Goal: Contribute content: Contribute content

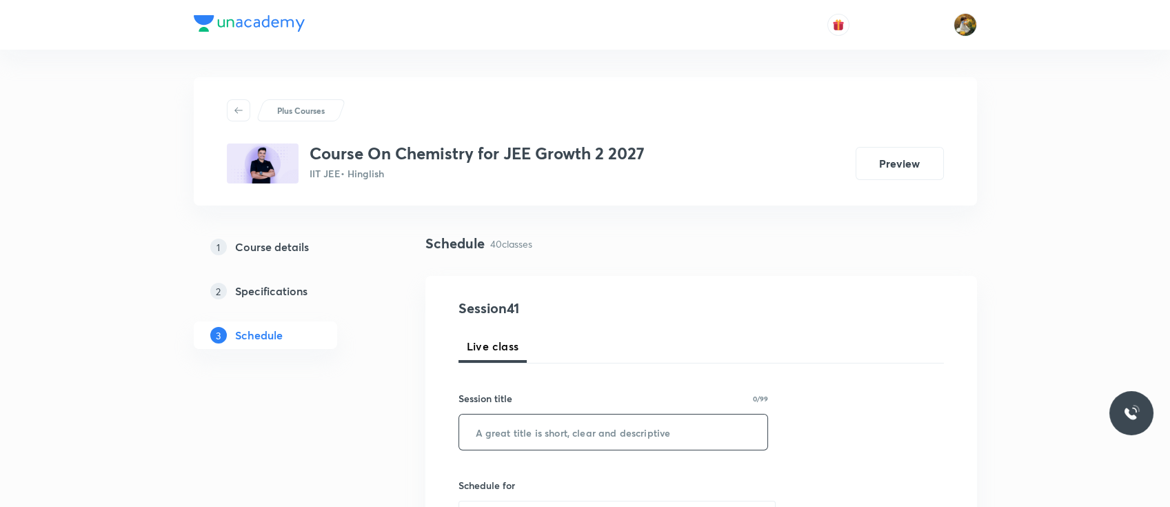
click at [541, 444] on input "text" at bounding box center [613, 431] width 309 height 35
paste input "Thermochemistry"
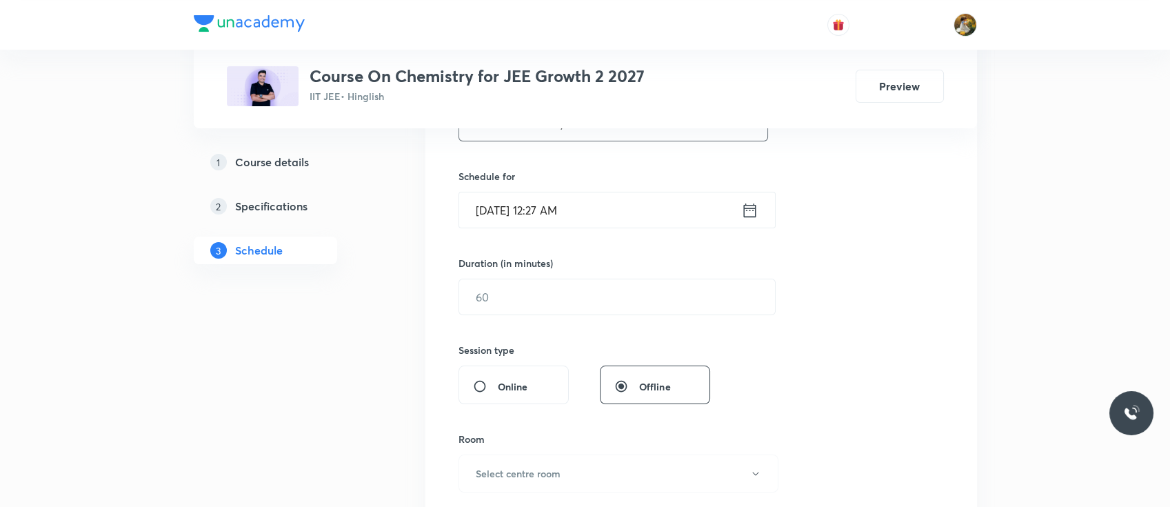
type input "Thermochemistry"
click at [670, 199] on input "Oct 3, 2025, 12:27 AM" at bounding box center [600, 209] width 282 height 35
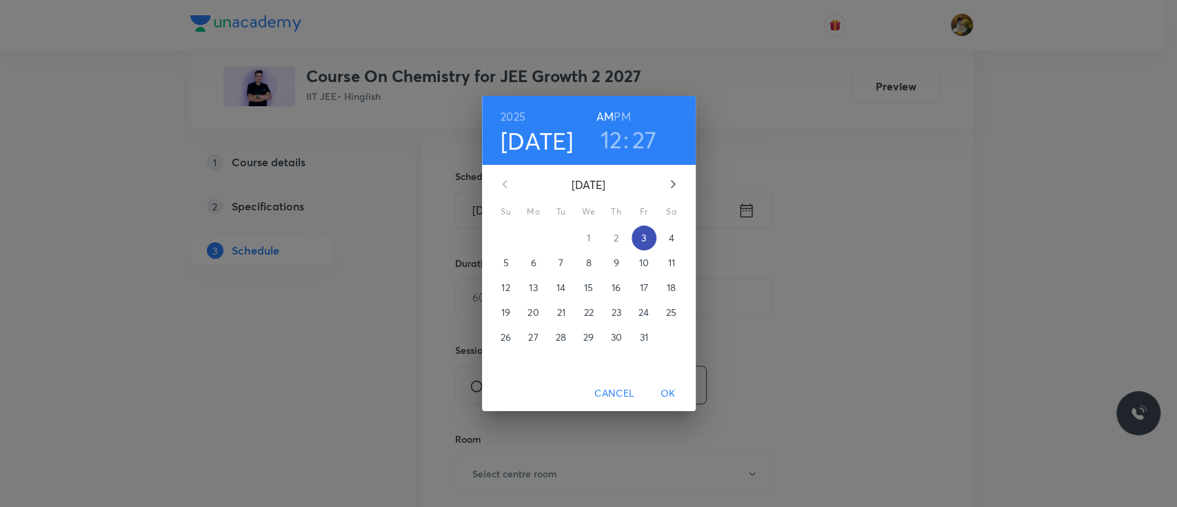
click at [646, 240] on span "3" at bounding box center [644, 238] width 25 height 14
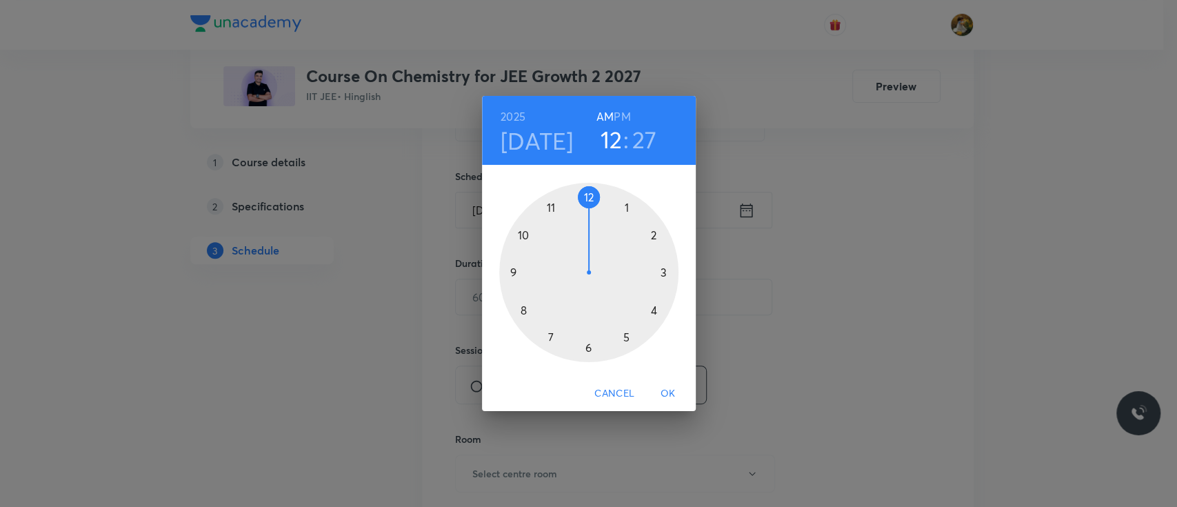
click at [626, 206] on div at bounding box center [588, 272] width 179 height 179
click at [623, 108] on h6 "PM" at bounding box center [622, 116] width 17 height 19
click at [590, 199] on div at bounding box center [588, 272] width 179 height 179
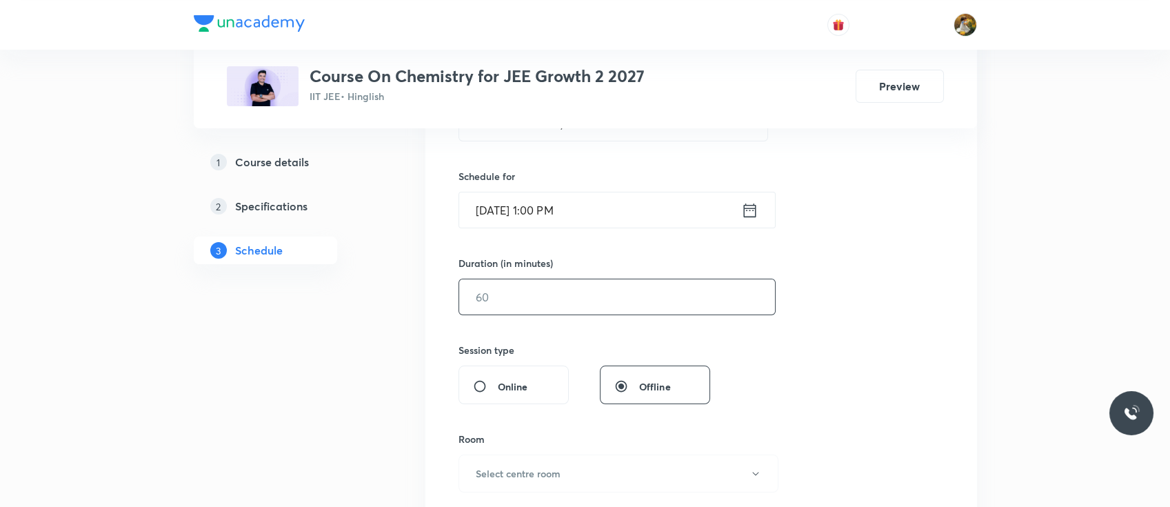
click at [579, 305] on input "text" at bounding box center [617, 296] width 316 height 35
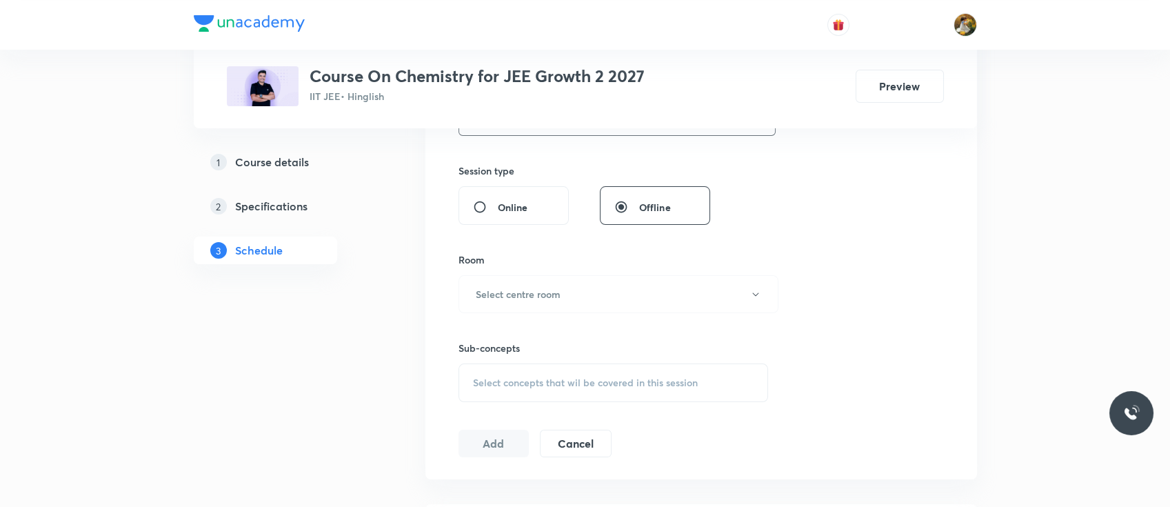
scroll to position [518, 0]
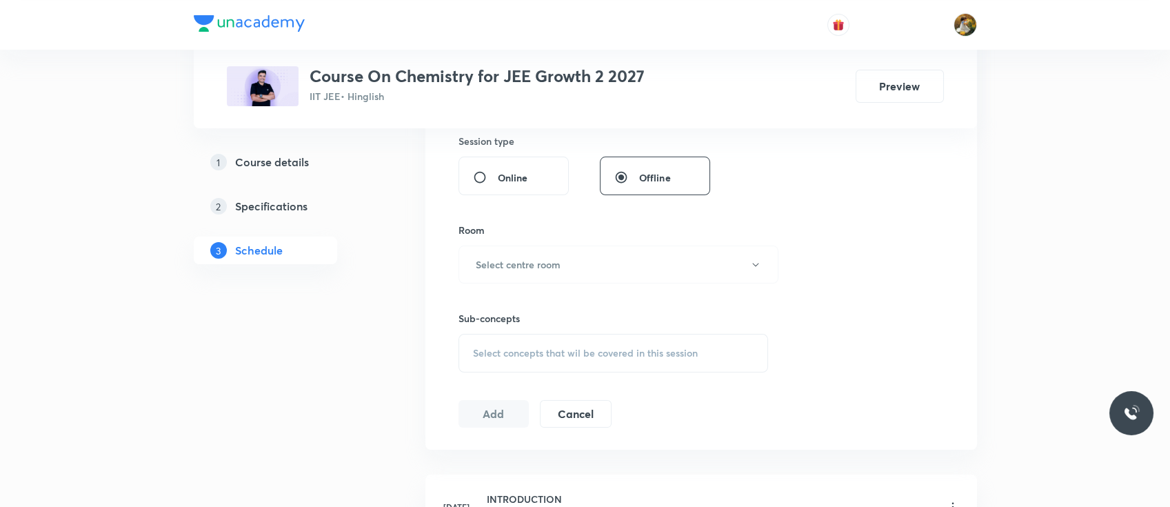
type input "90"
click at [585, 237] on div "Room Select centre room" at bounding box center [614, 253] width 310 height 61
click at [583, 251] on button "Select centre room" at bounding box center [619, 265] width 320 height 38
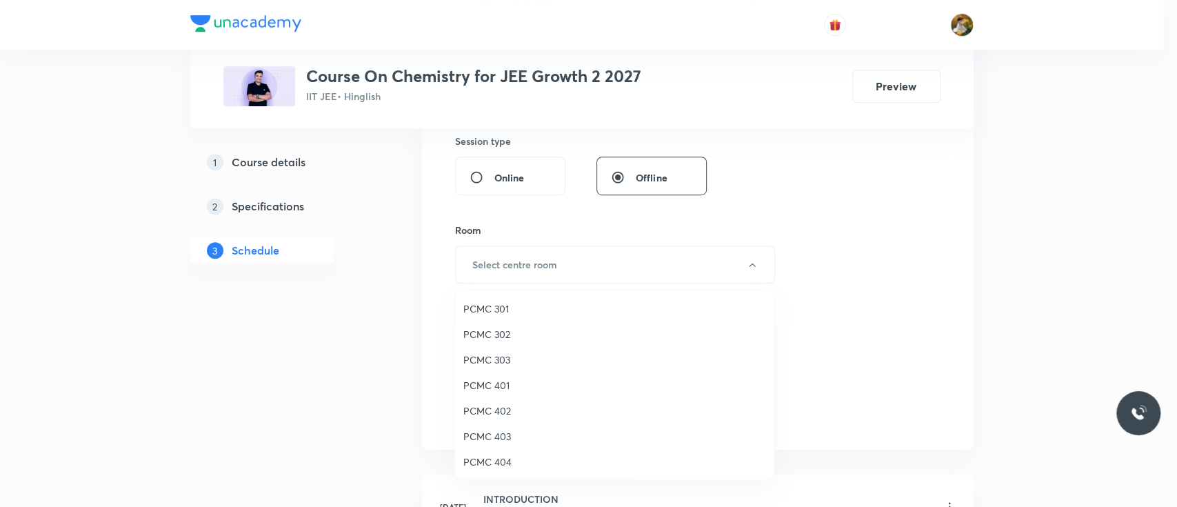
click at [504, 406] on span "PCMC 402" at bounding box center [614, 410] width 302 height 14
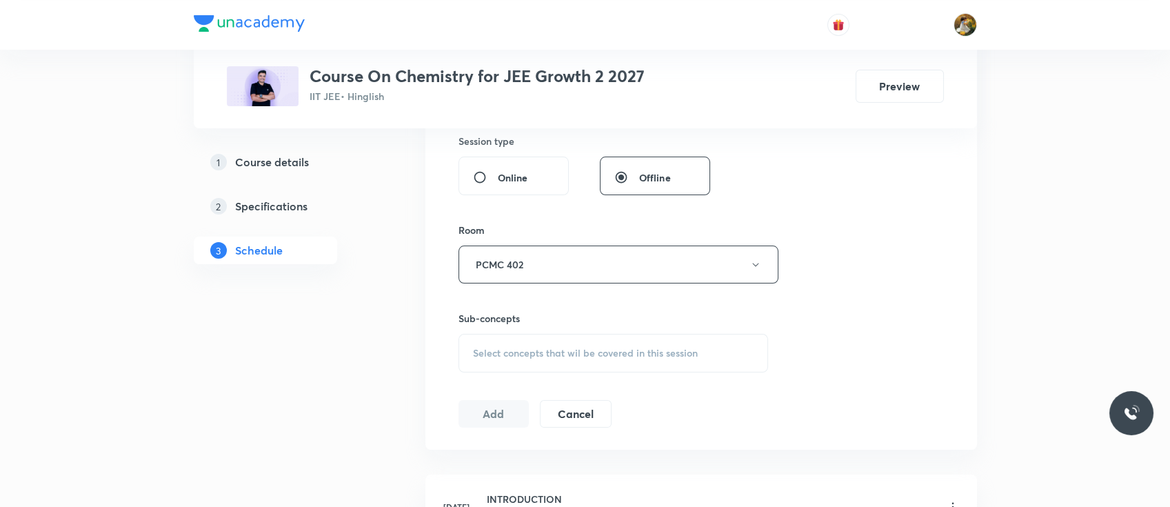
click at [548, 349] on span "Select concepts that wil be covered in this session" at bounding box center [585, 353] width 225 height 11
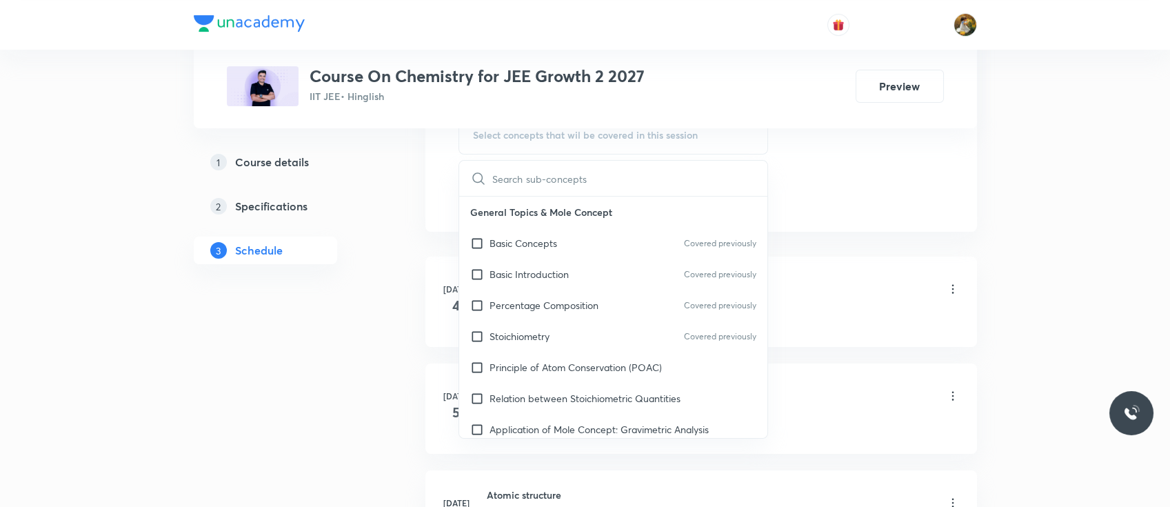
scroll to position [735, 0]
click at [550, 265] on div "Basic Introduction Covered previously" at bounding box center [613, 274] width 309 height 31
checkbox input "true"
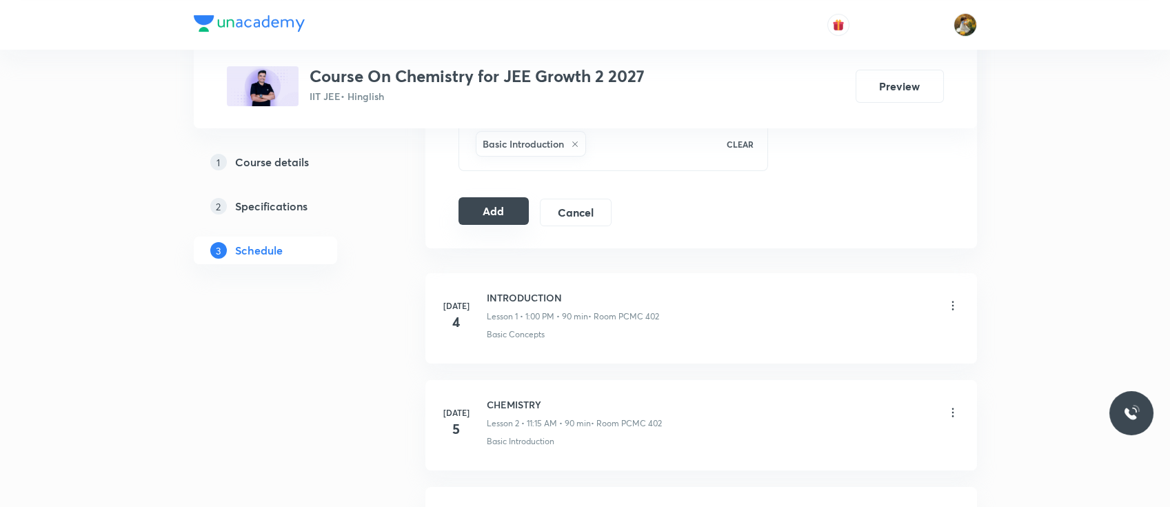
click at [493, 210] on button "Add" at bounding box center [494, 211] width 71 height 28
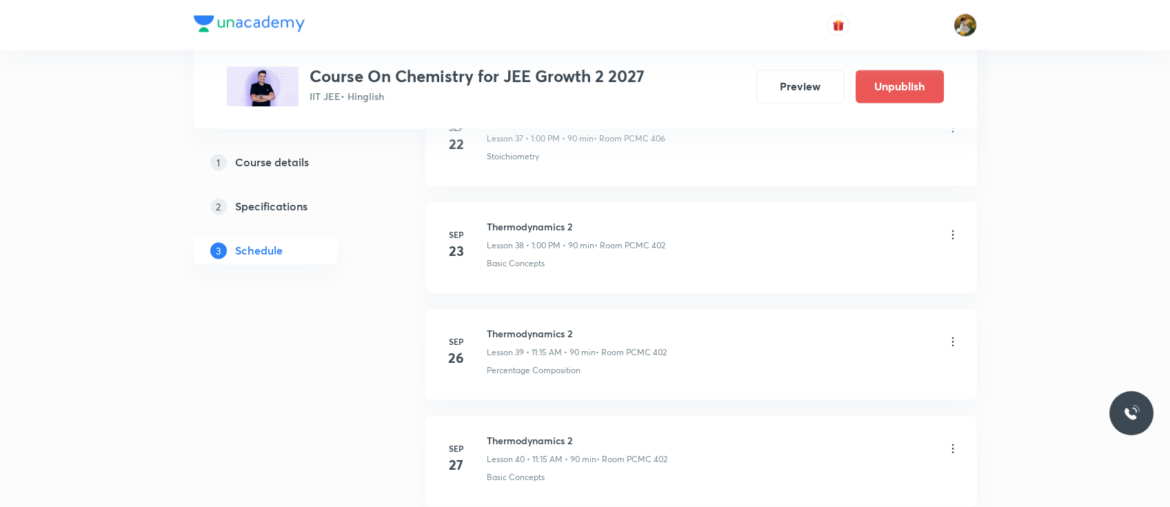
scroll to position [4341, 0]
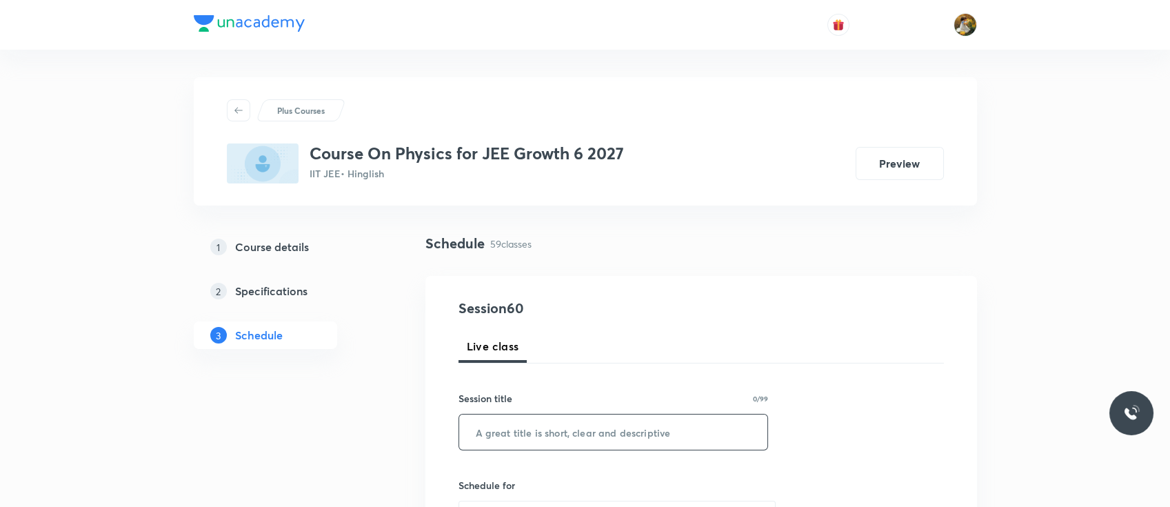
click at [554, 435] on input "text" at bounding box center [613, 431] width 309 height 35
paste input "Centre of maas"
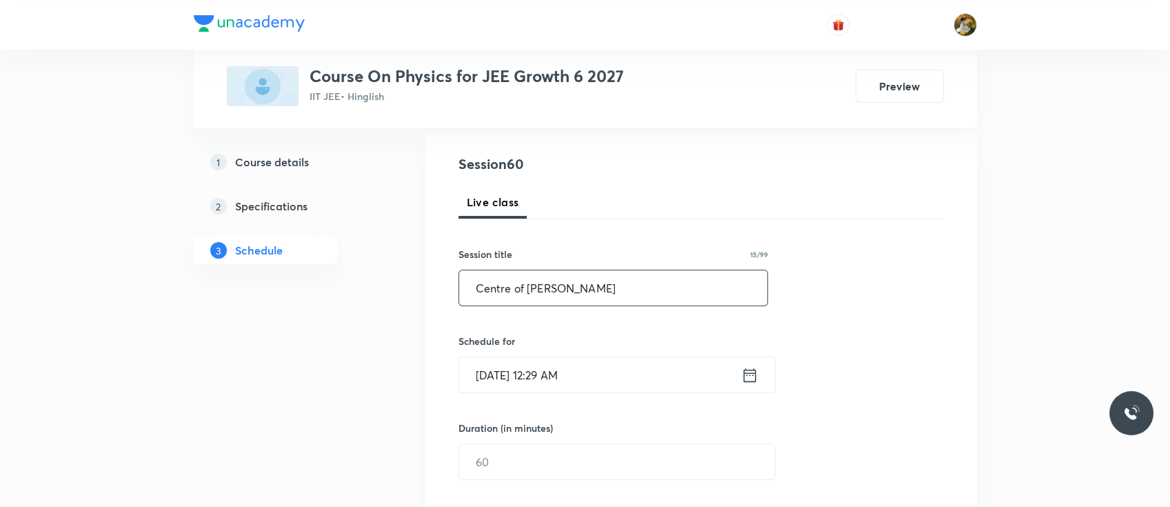
scroll to position [147, 0]
type input "Centre of maas"
click at [595, 374] on input "Oct 3, 2025, 12:29 AM" at bounding box center [600, 371] width 282 height 35
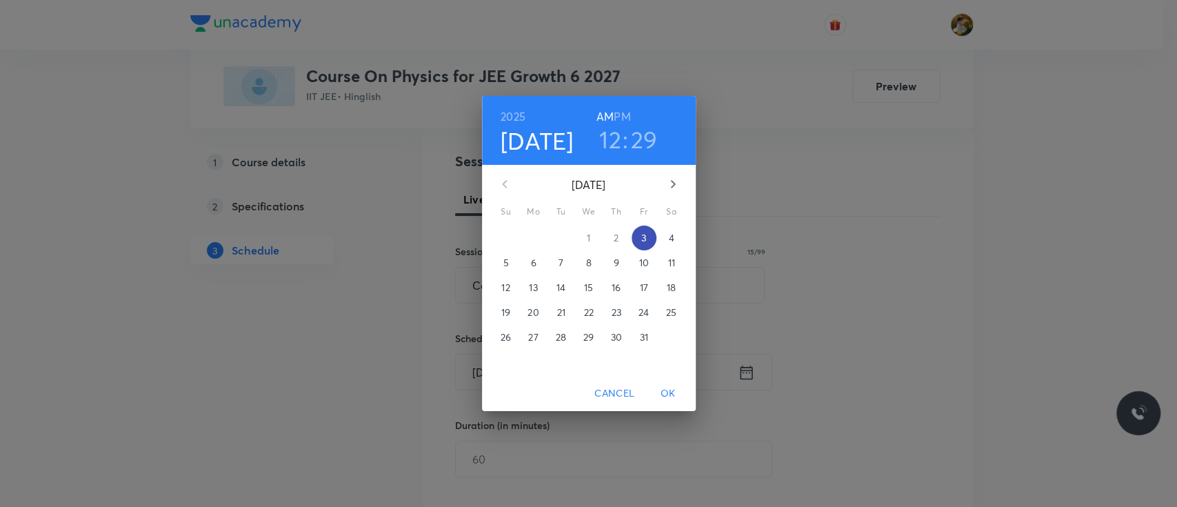
click at [648, 240] on span "3" at bounding box center [644, 238] width 25 height 14
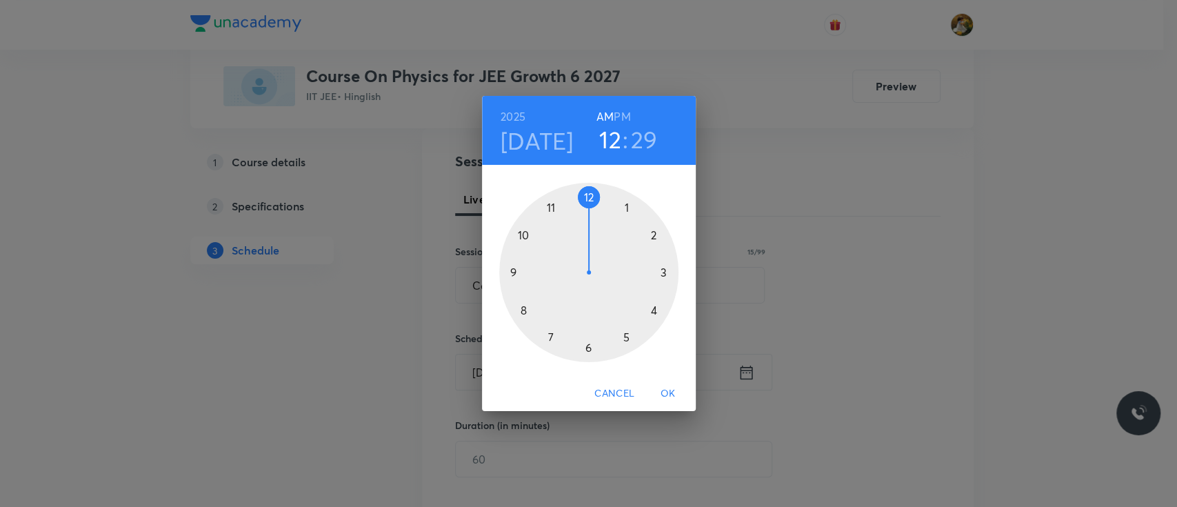
click at [626, 206] on div at bounding box center [588, 272] width 179 height 179
click at [622, 112] on h6 "PM" at bounding box center [622, 116] width 17 height 19
click at [588, 194] on div at bounding box center [588, 272] width 179 height 179
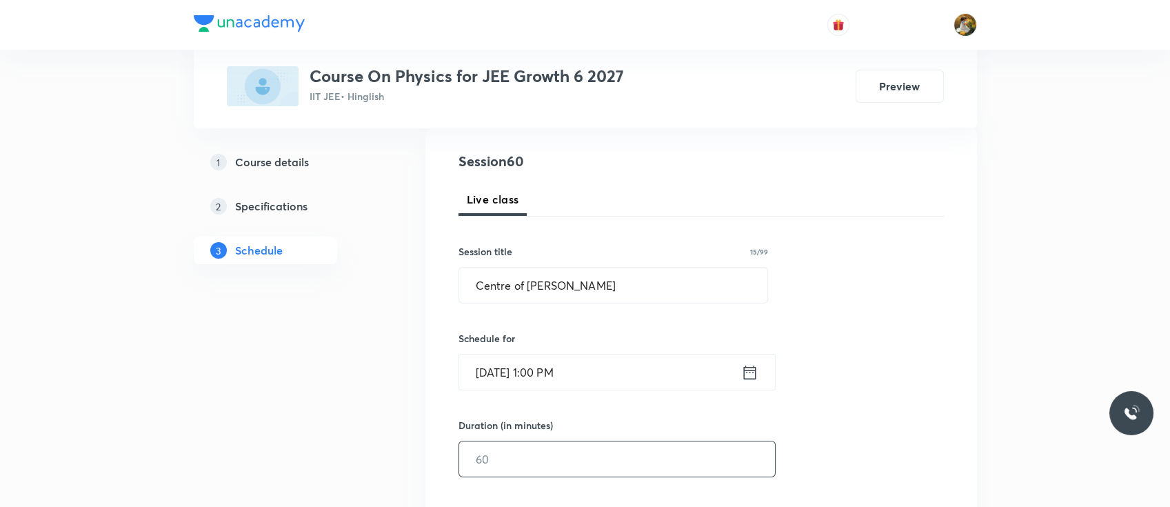
click at [543, 450] on input "text" at bounding box center [617, 458] width 316 height 35
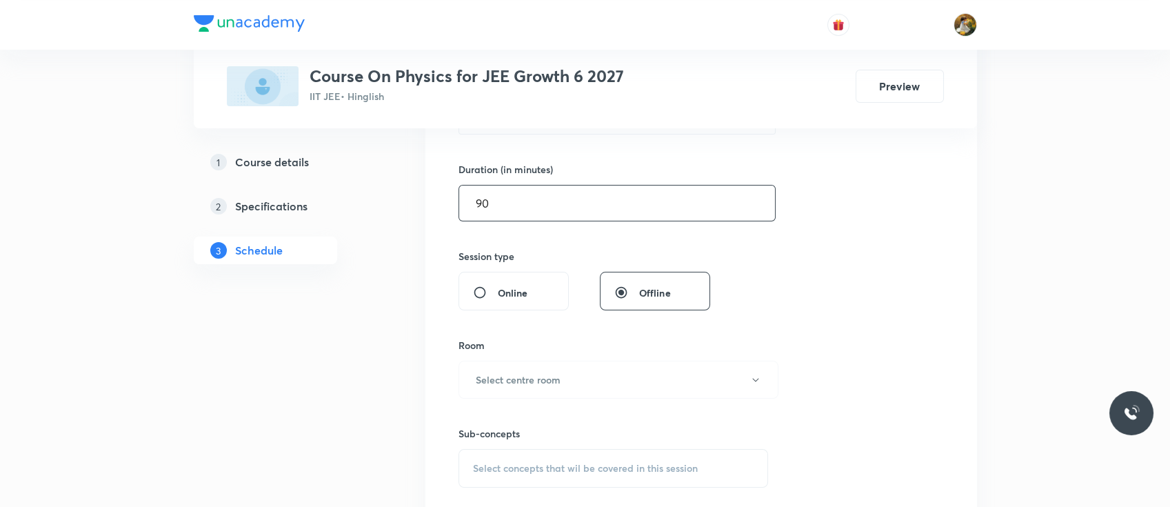
scroll to position [410, 0]
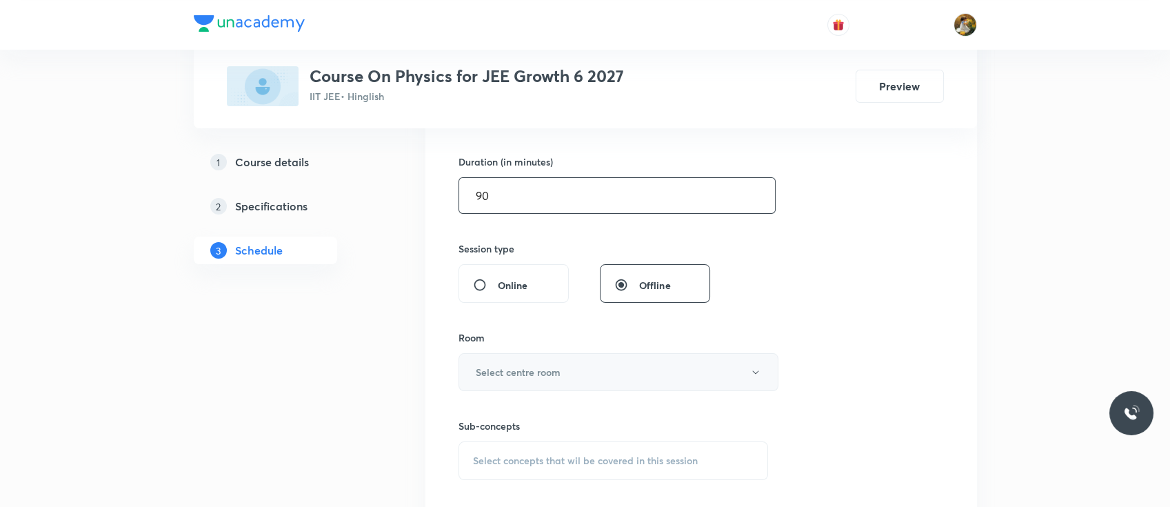
type input "90"
click at [566, 370] on button "Select centre room" at bounding box center [619, 372] width 320 height 38
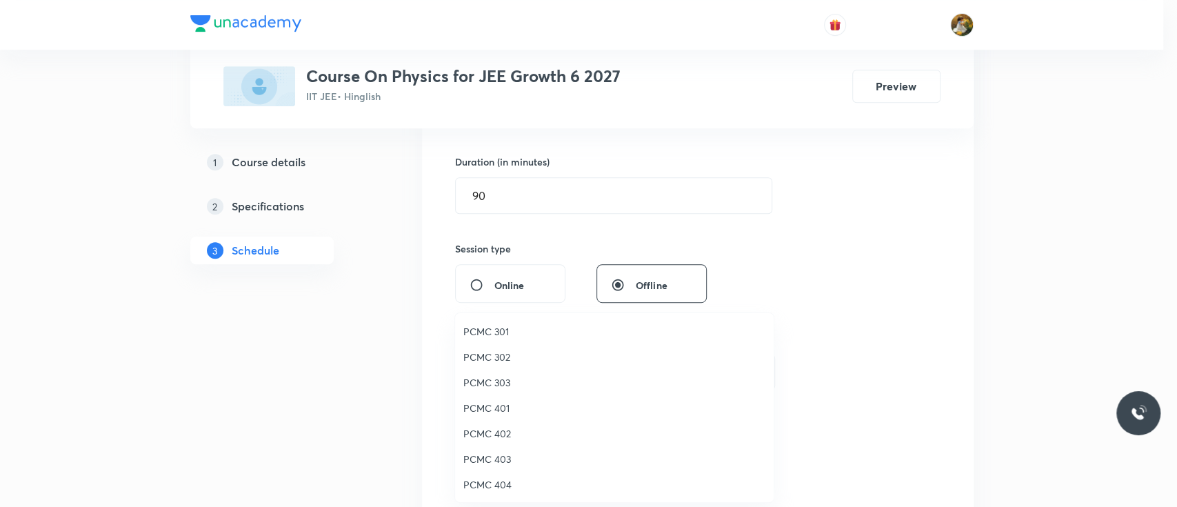
click at [506, 409] on span "PCMC 401" at bounding box center [614, 408] width 302 height 14
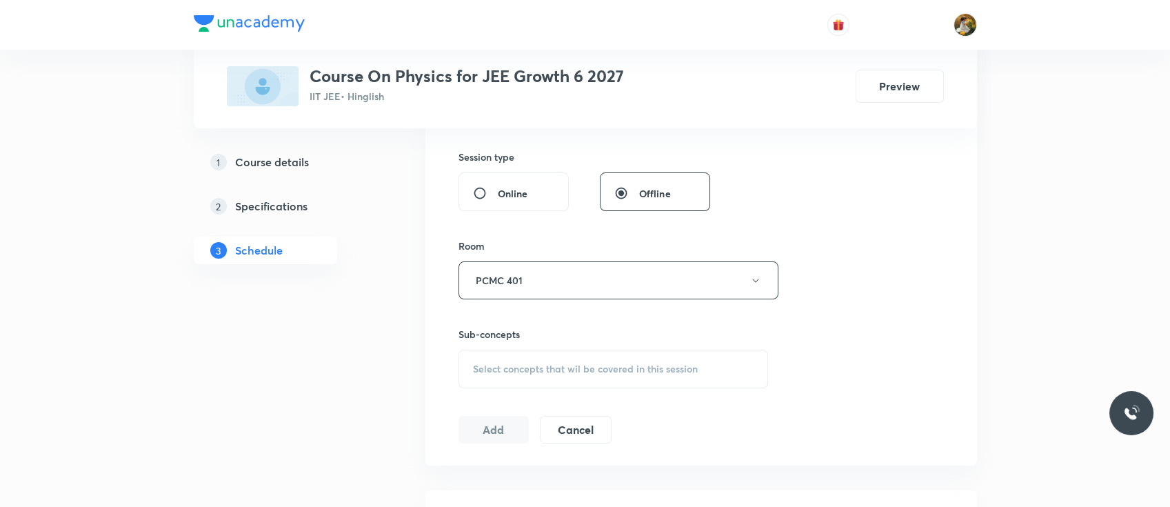
scroll to position [536, 0]
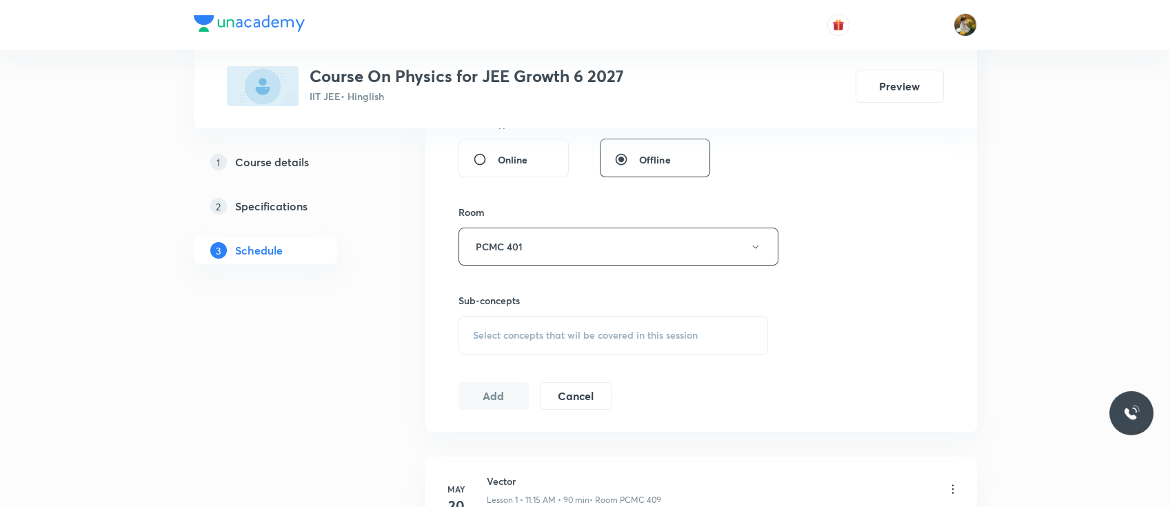
click at [546, 340] on div "Select concepts that wil be covered in this session" at bounding box center [614, 335] width 310 height 39
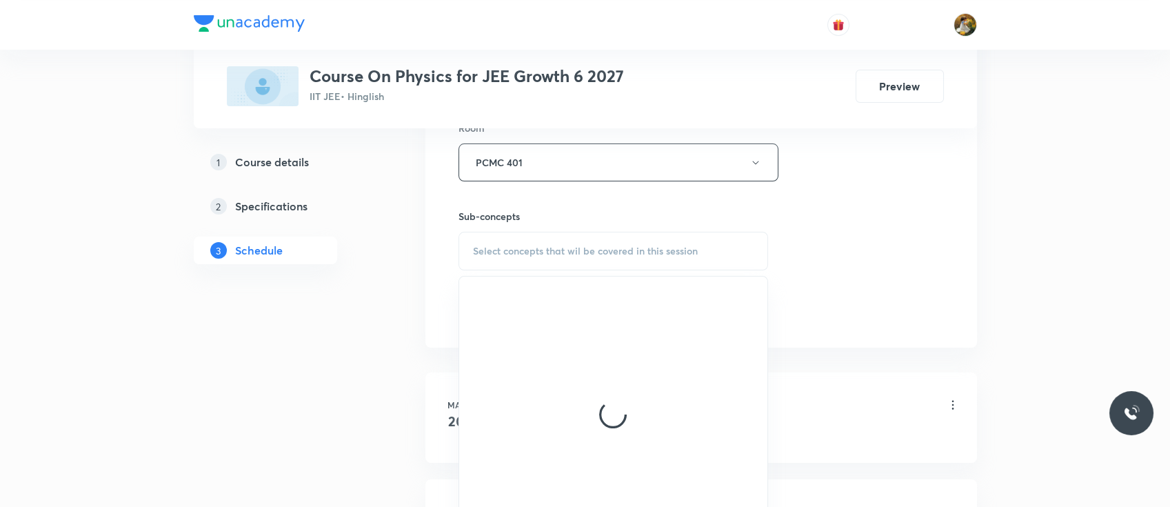
scroll to position [631, 0]
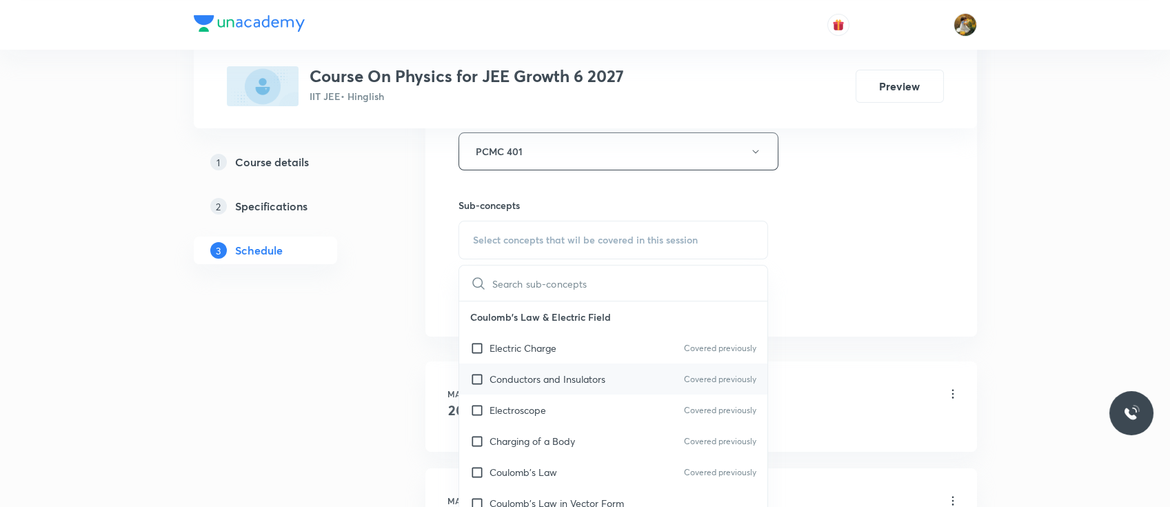
click at [565, 382] on p "Conductors and Insulators" at bounding box center [548, 379] width 116 height 14
checkbox input "true"
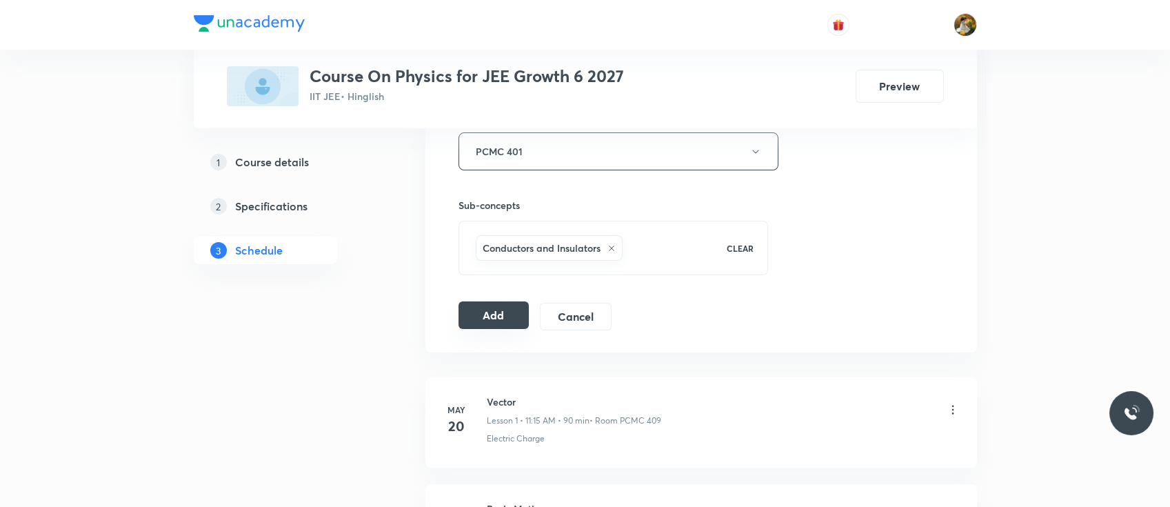
click at [496, 308] on button "Add" at bounding box center [494, 315] width 71 height 28
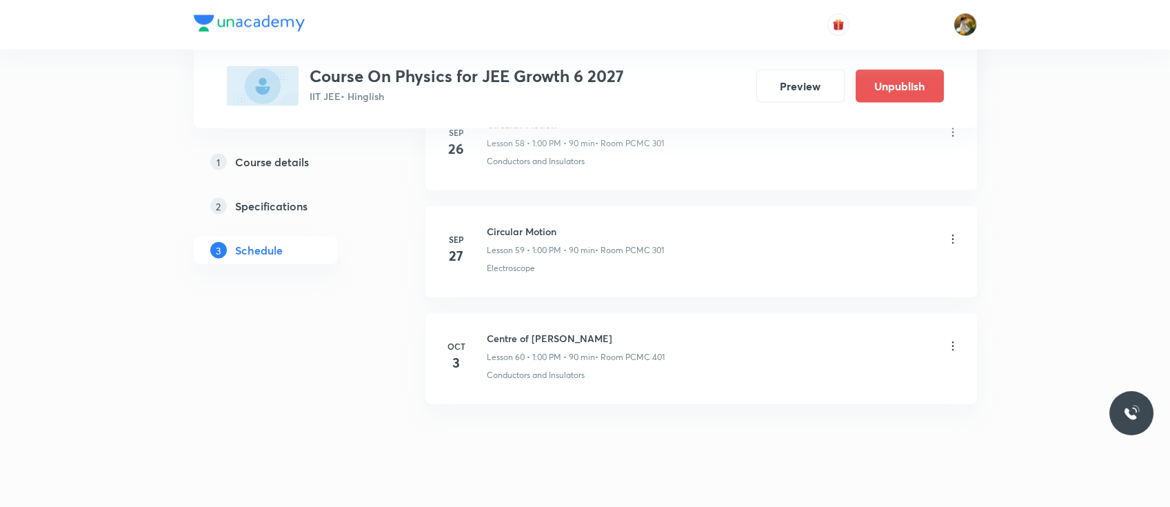
scroll to position [6369, 0]
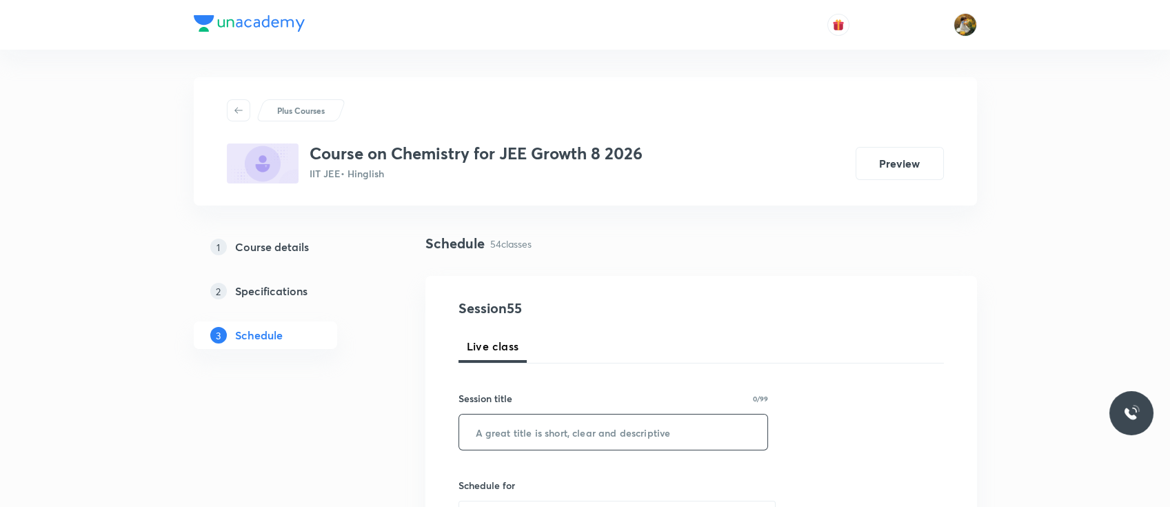
paste input "Chemical Bonding"
click at [597, 428] on input "text" at bounding box center [613, 431] width 309 height 35
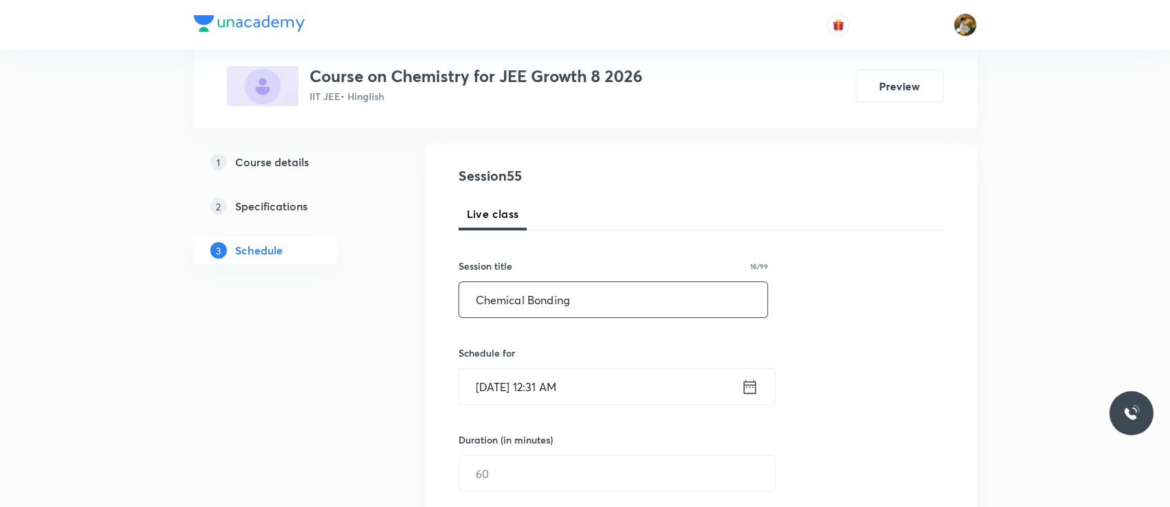
scroll to position [257, 0]
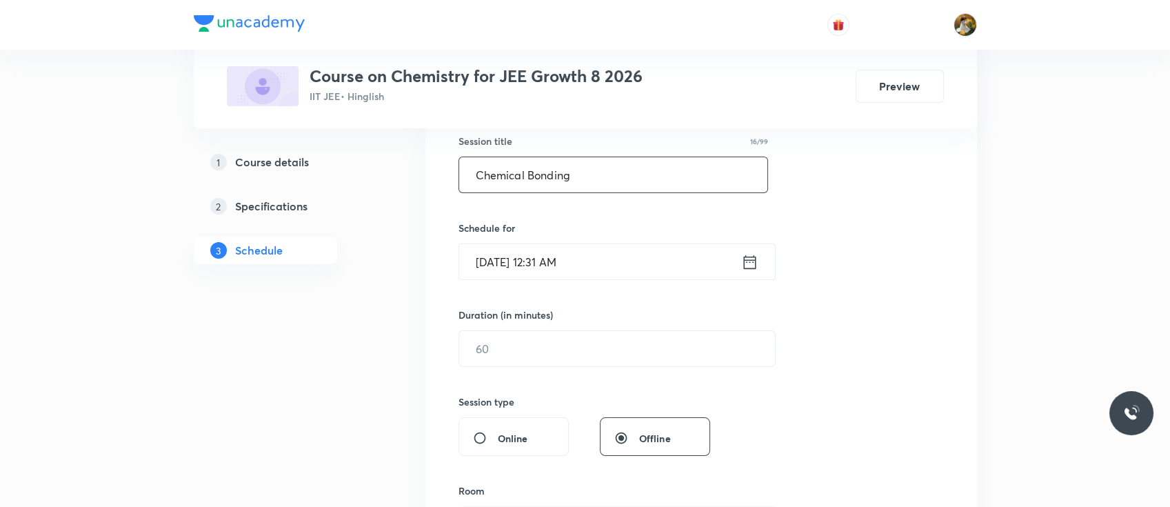
type input "Chemical Bonding"
click at [618, 270] on input "Oct 3, 2025, 12:31 AM" at bounding box center [600, 261] width 282 height 35
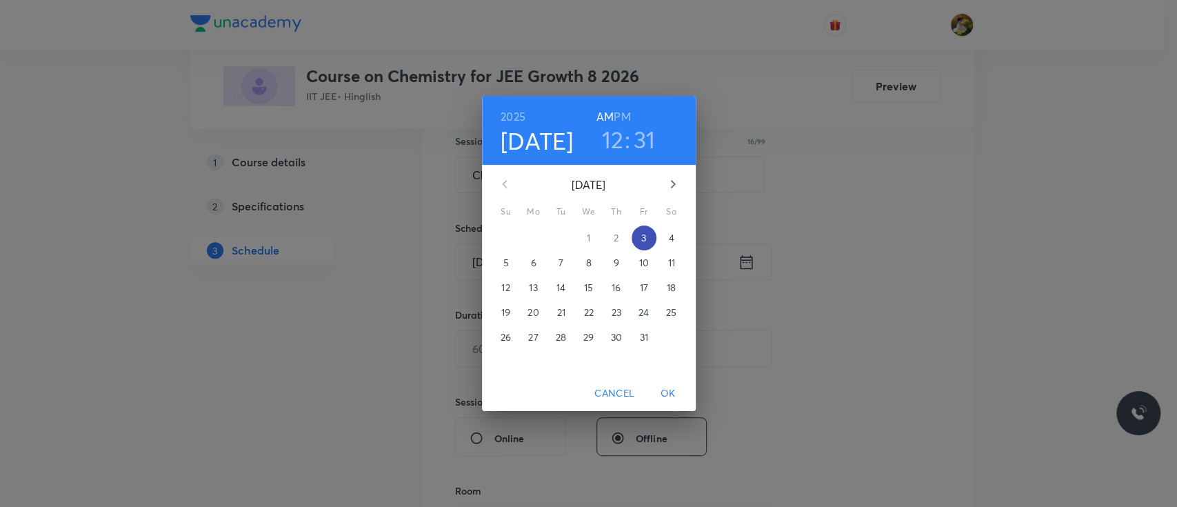
click at [644, 230] on button "3" at bounding box center [644, 238] width 25 height 25
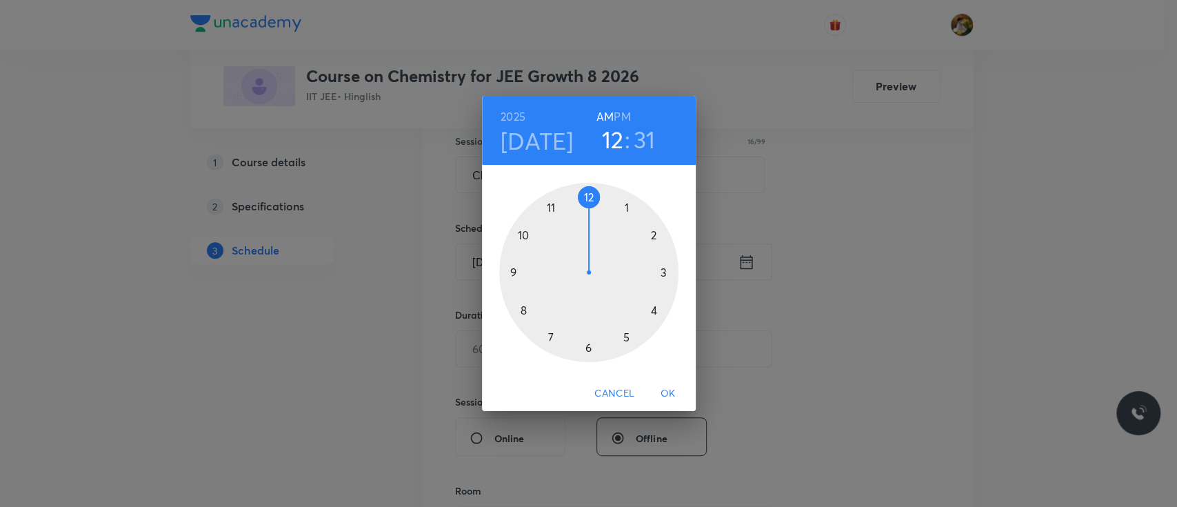
click at [624, 207] on div at bounding box center [588, 272] width 179 height 179
click at [623, 116] on h6 "PM" at bounding box center [622, 116] width 17 height 19
click at [589, 197] on div at bounding box center [588, 272] width 179 height 179
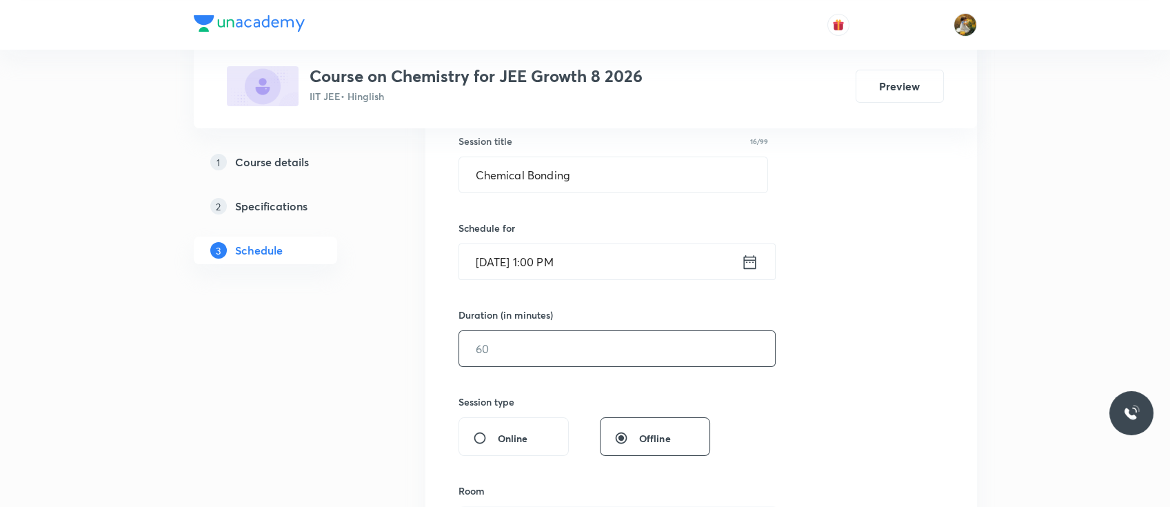
click at [578, 352] on input "text" at bounding box center [617, 348] width 316 height 35
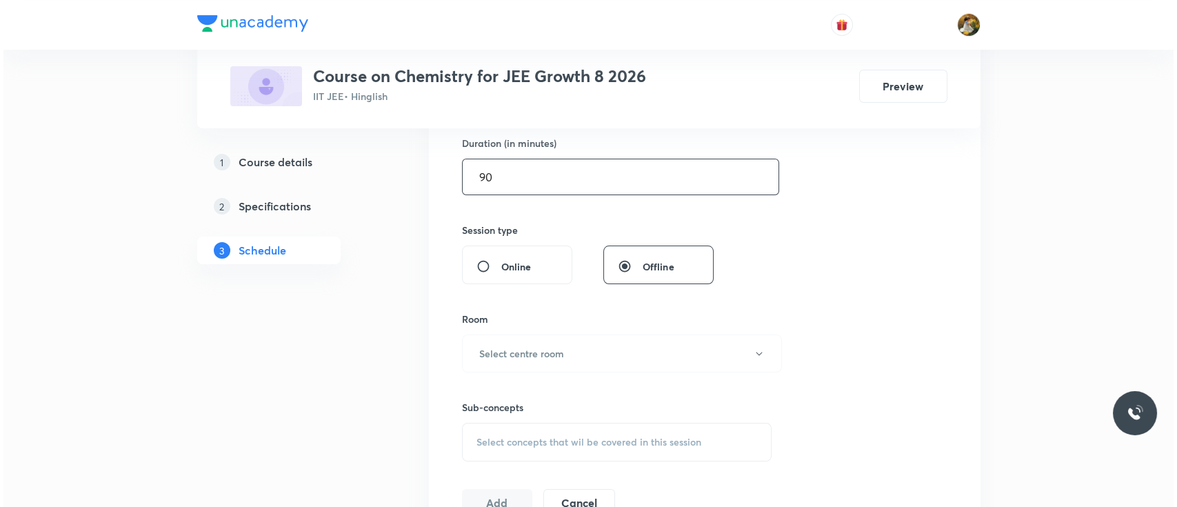
scroll to position [432, 0]
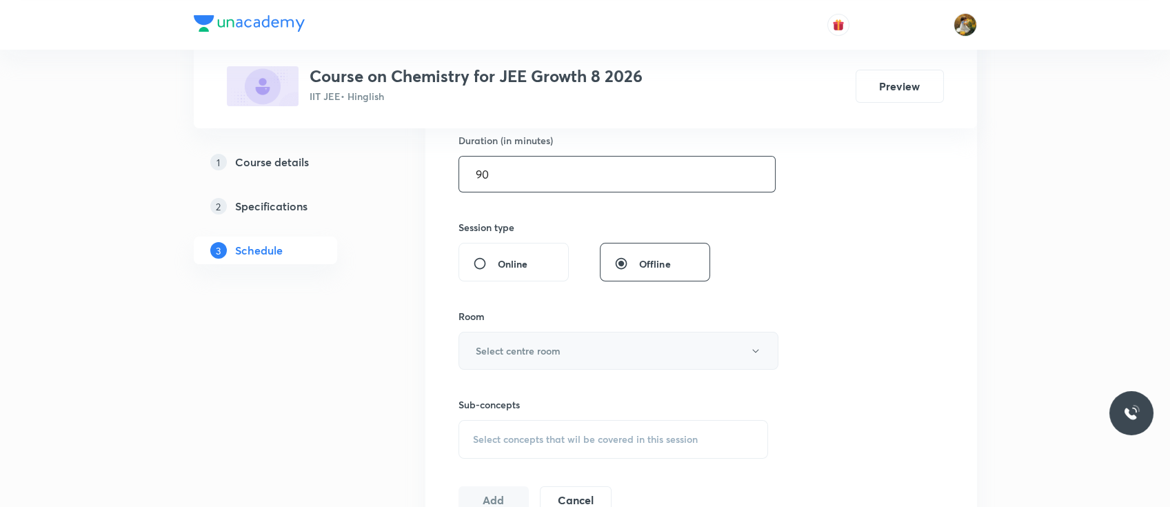
type input "90"
click at [575, 352] on button "Select centre room" at bounding box center [619, 351] width 320 height 38
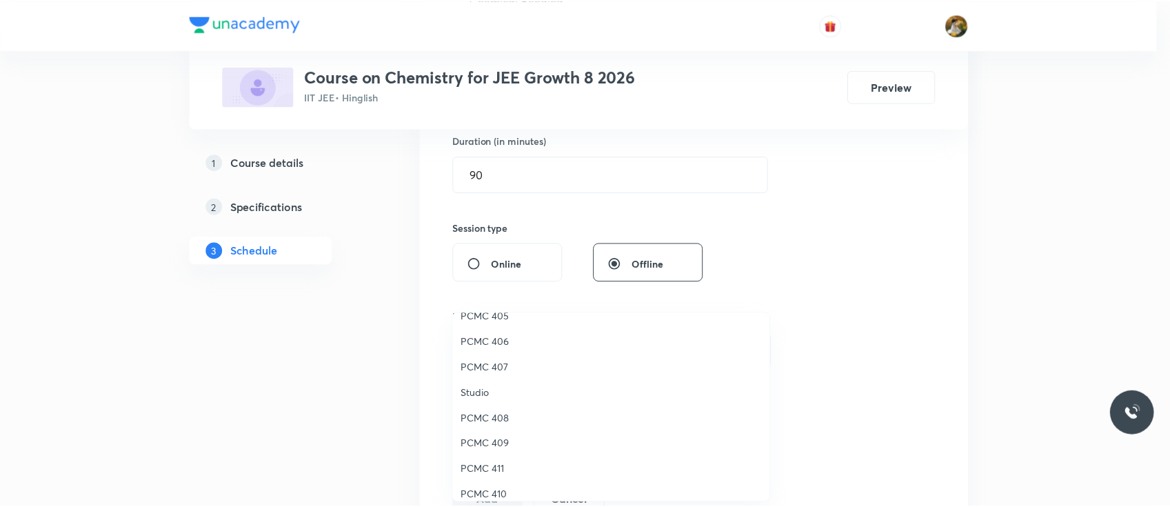
scroll to position [306, 0]
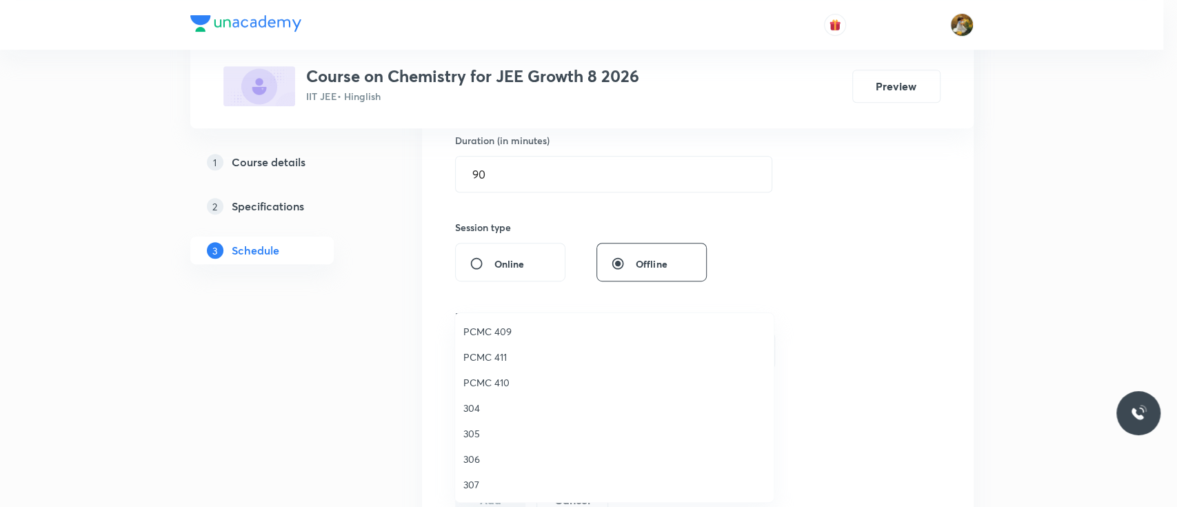
click at [498, 356] on span "PCMC 411" at bounding box center [614, 357] width 302 height 14
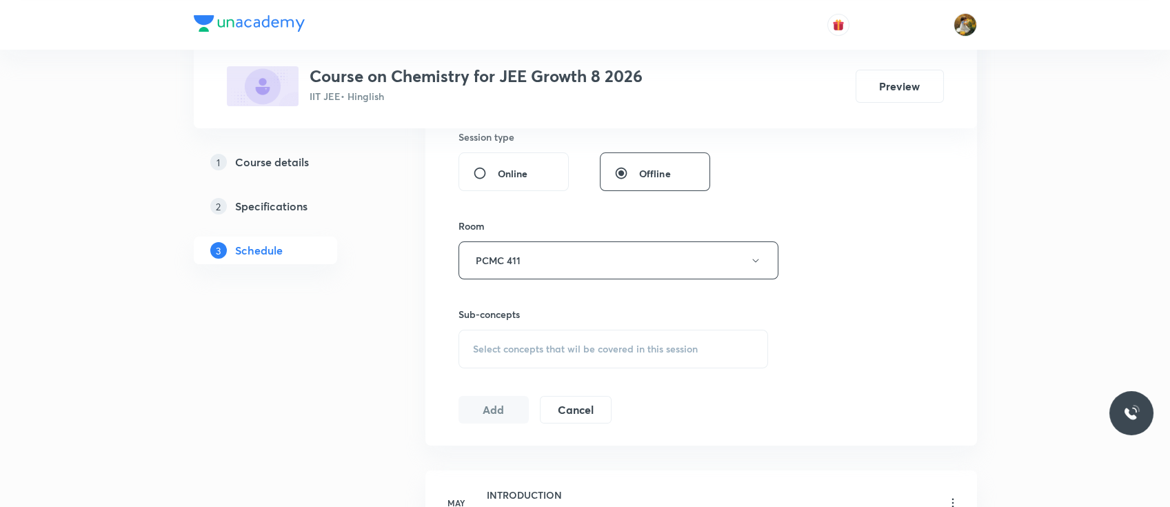
scroll to position [530, 0]
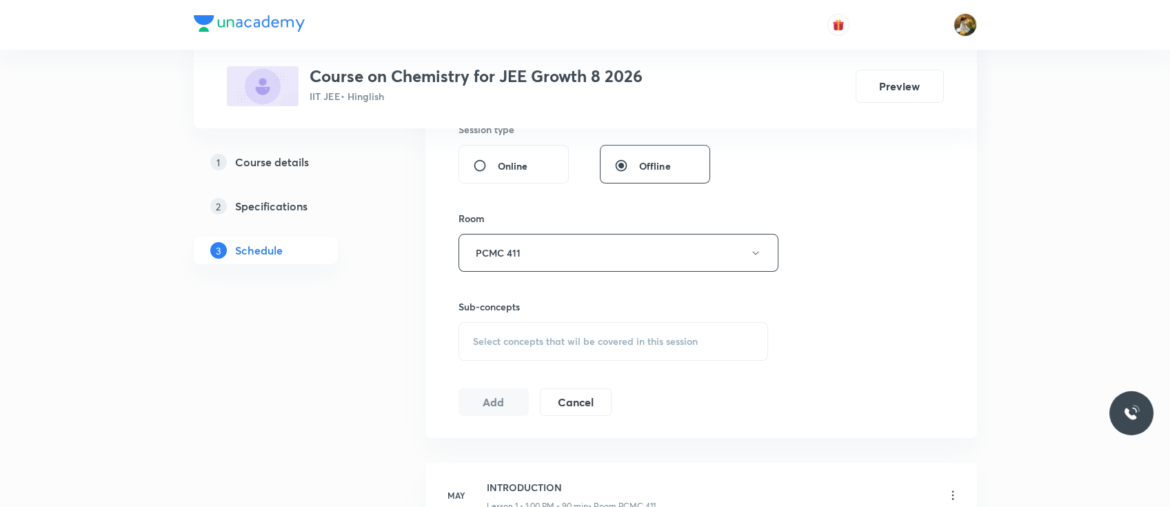
click at [660, 328] on div "Select concepts that wil be covered in this session" at bounding box center [614, 341] width 310 height 39
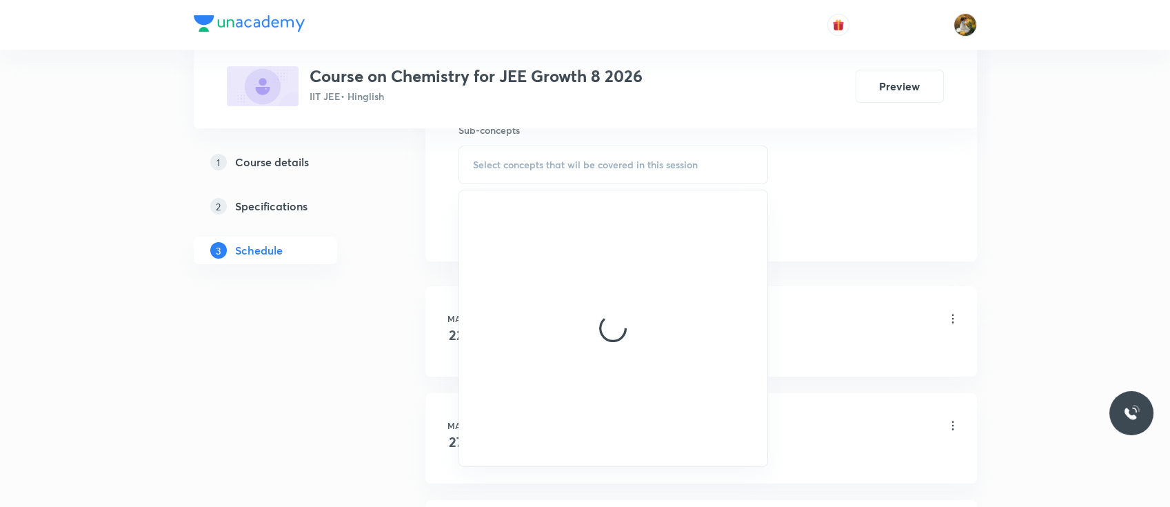
scroll to position [708, 0]
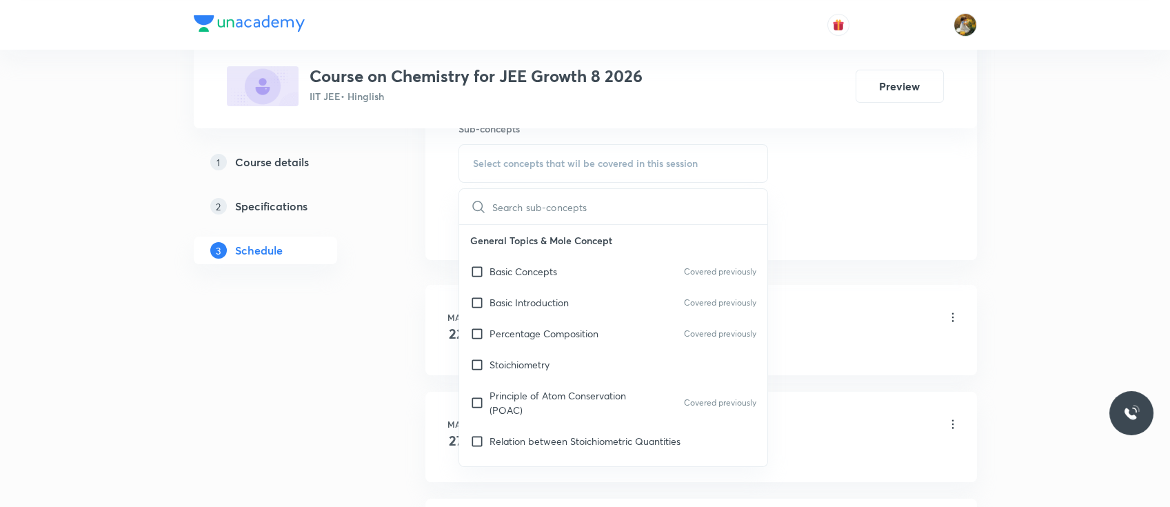
click at [554, 266] on p "Basic Concepts" at bounding box center [524, 271] width 68 height 14
checkbox input "true"
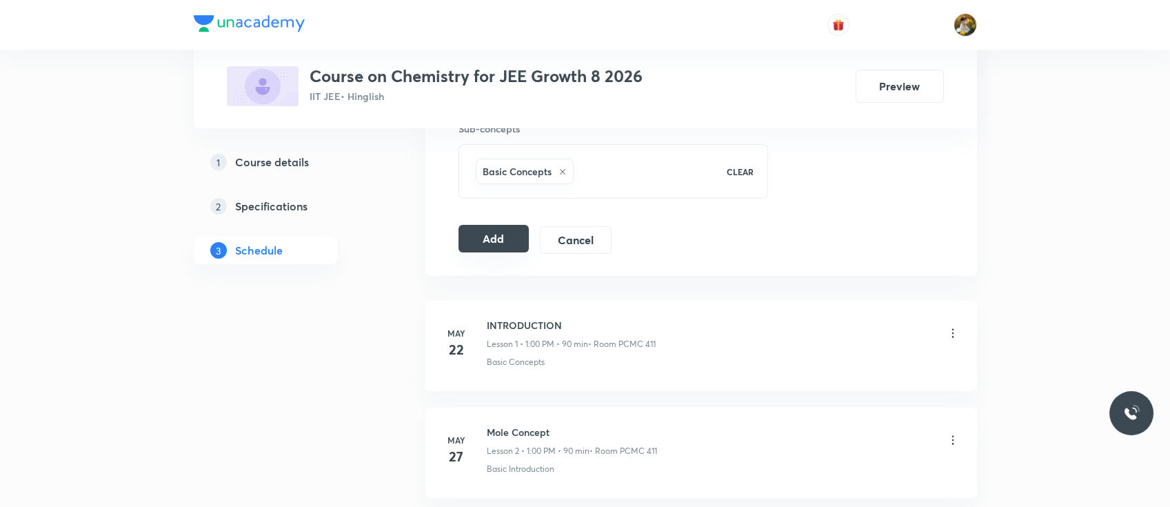
click at [502, 239] on button "Add" at bounding box center [494, 239] width 71 height 28
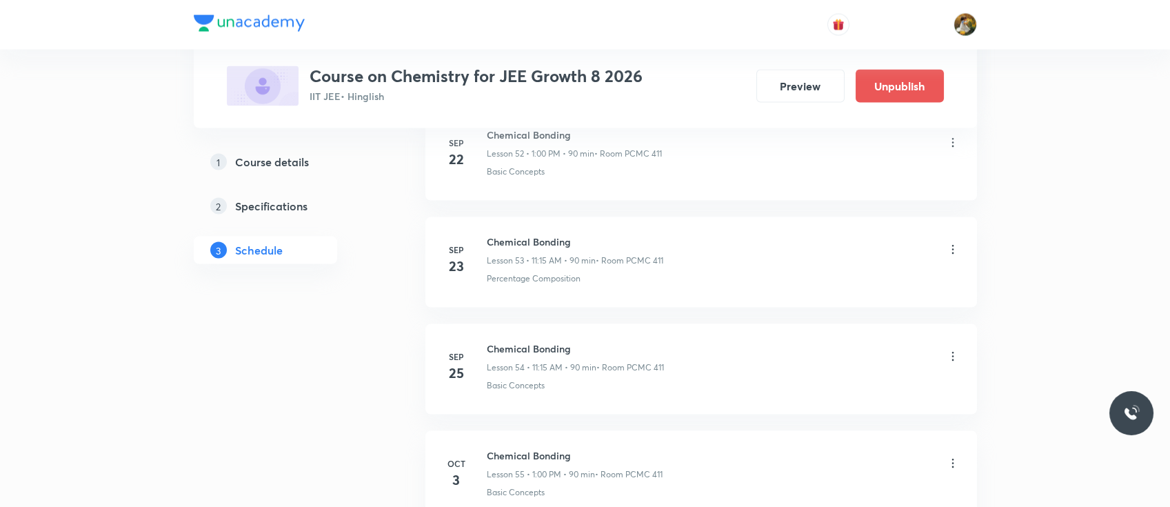
scroll to position [5836, 0]
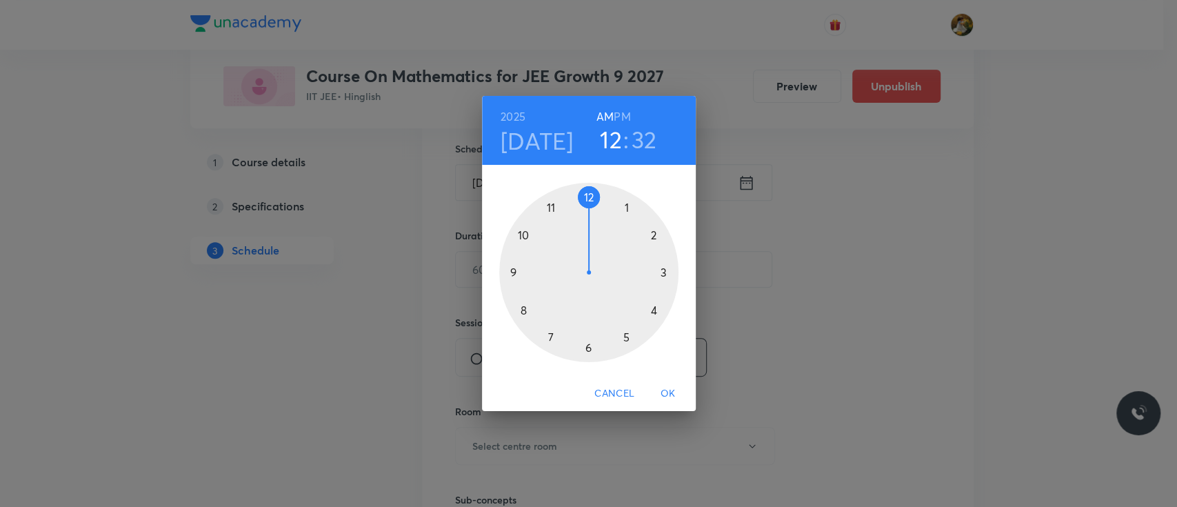
click at [626, 210] on div at bounding box center [588, 272] width 179 height 179
click at [621, 113] on h6 "PM" at bounding box center [622, 116] width 17 height 19
click at [589, 199] on div at bounding box center [588, 272] width 179 height 179
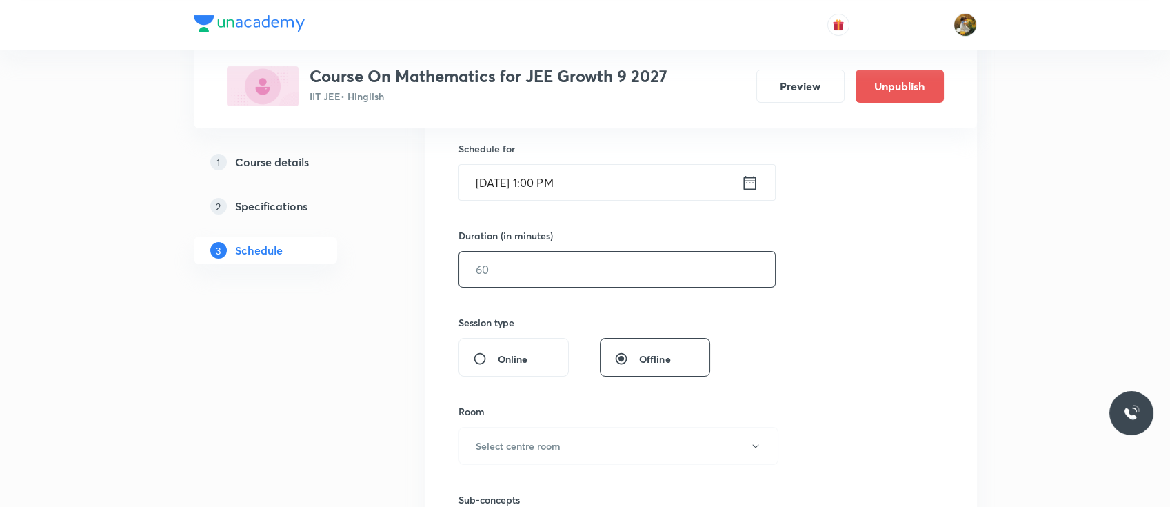
click at [543, 274] on input "text" at bounding box center [617, 269] width 316 height 35
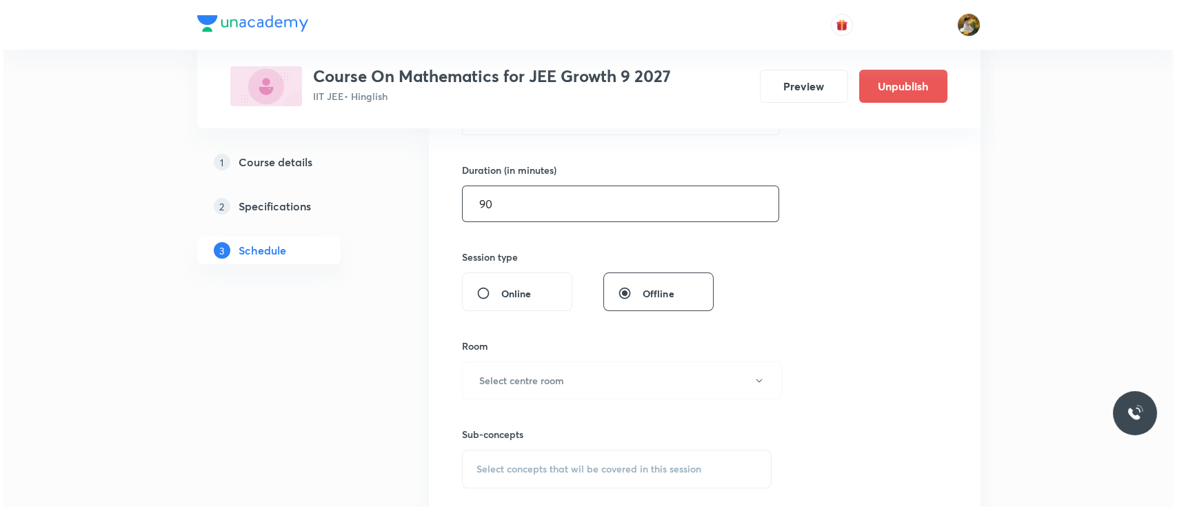
scroll to position [447, 0]
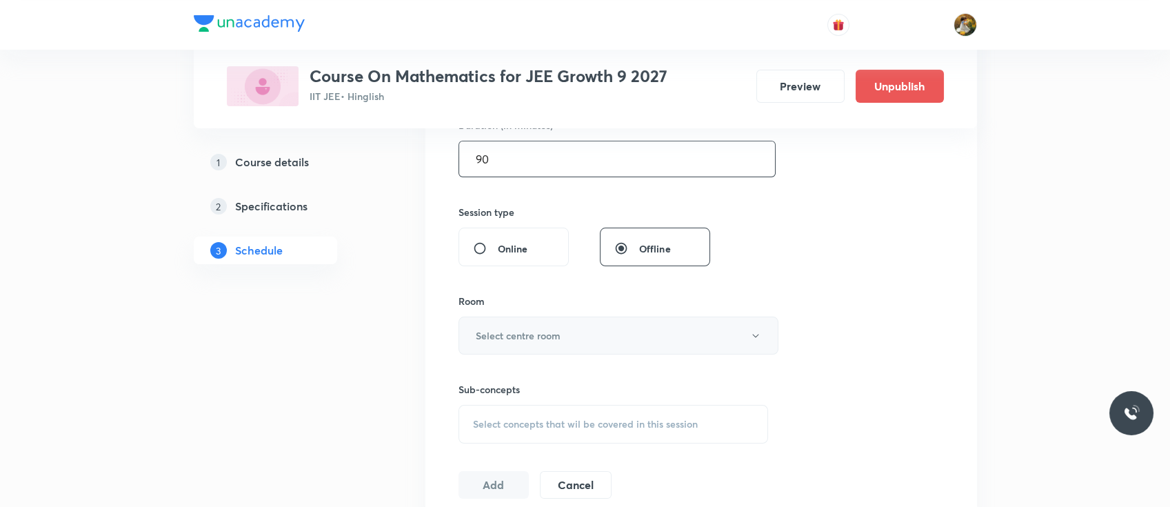
type input "90"
click at [552, 330] on h6 "Select centre room" at bounding box center [518, 335] width 85 height 14
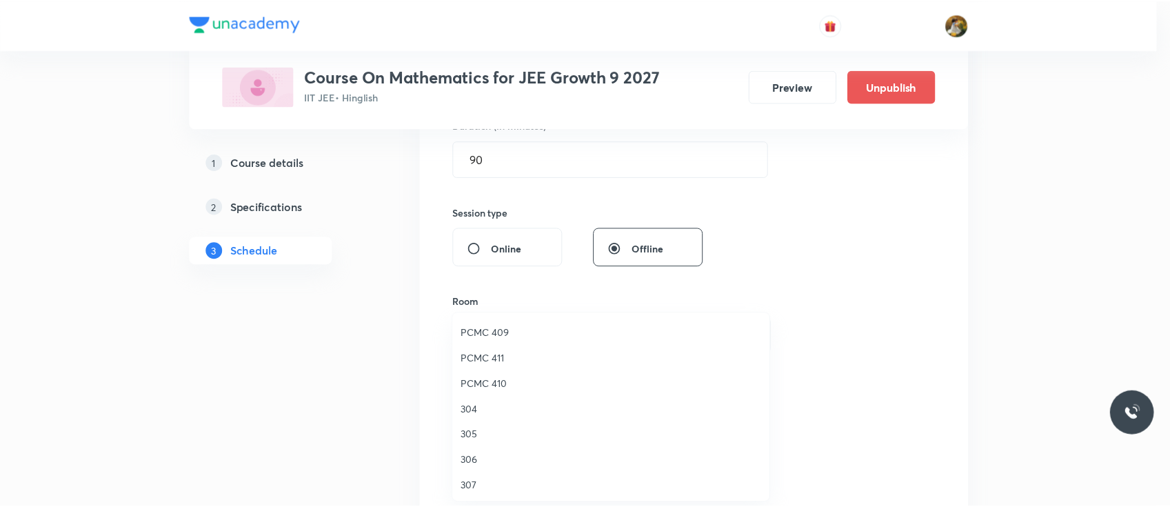
scroll to position [306, 0]
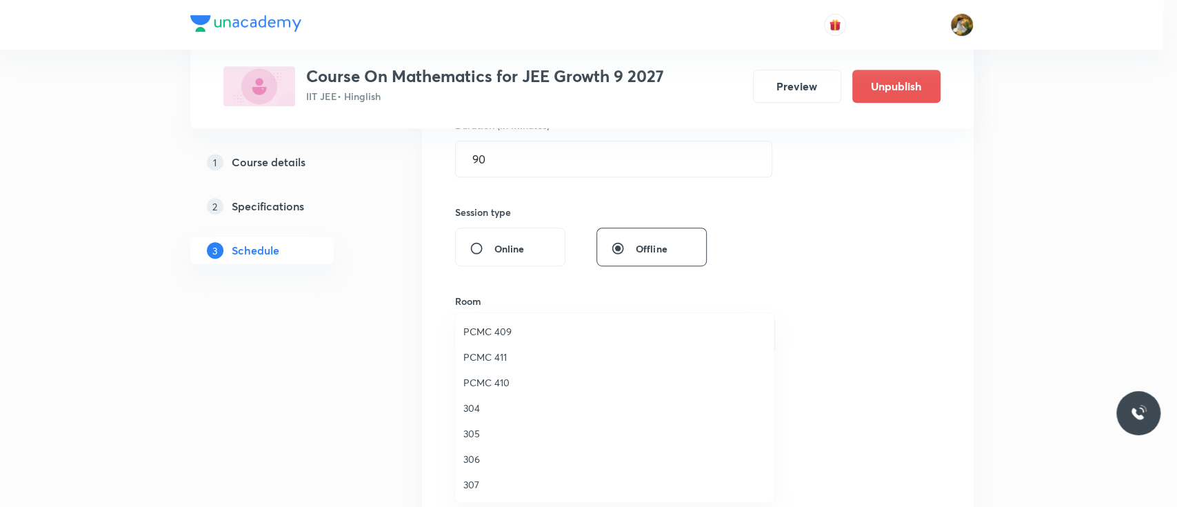
click at [471, 406] on span "304" at bounding box center [614, 408] width 302 height 14
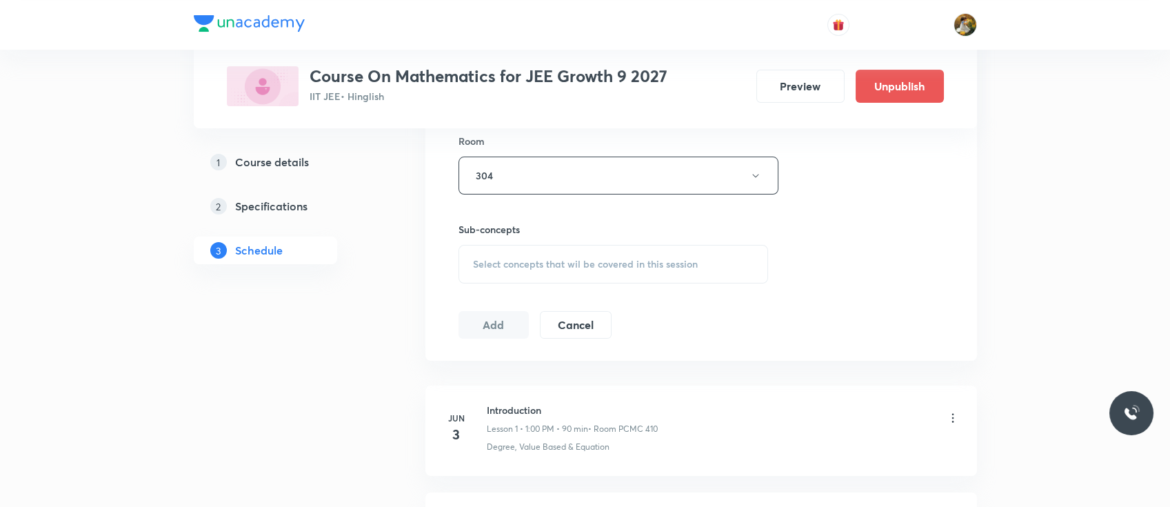
scroll to position [619, 0]
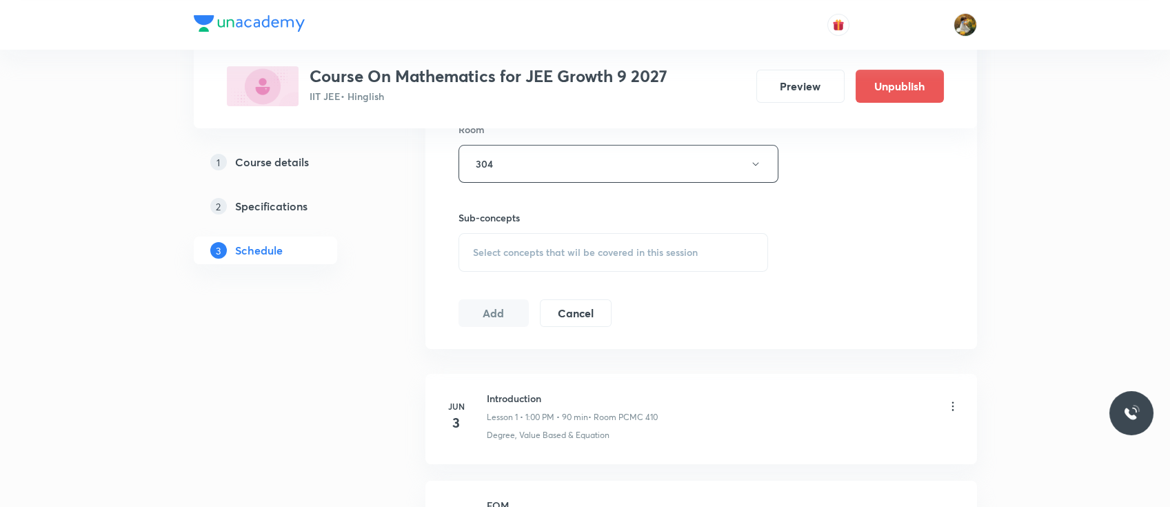
click at [617, 256] on span "Select concepts that wil be covered in this session" at bounding box center [585, 252] width 225 height 11
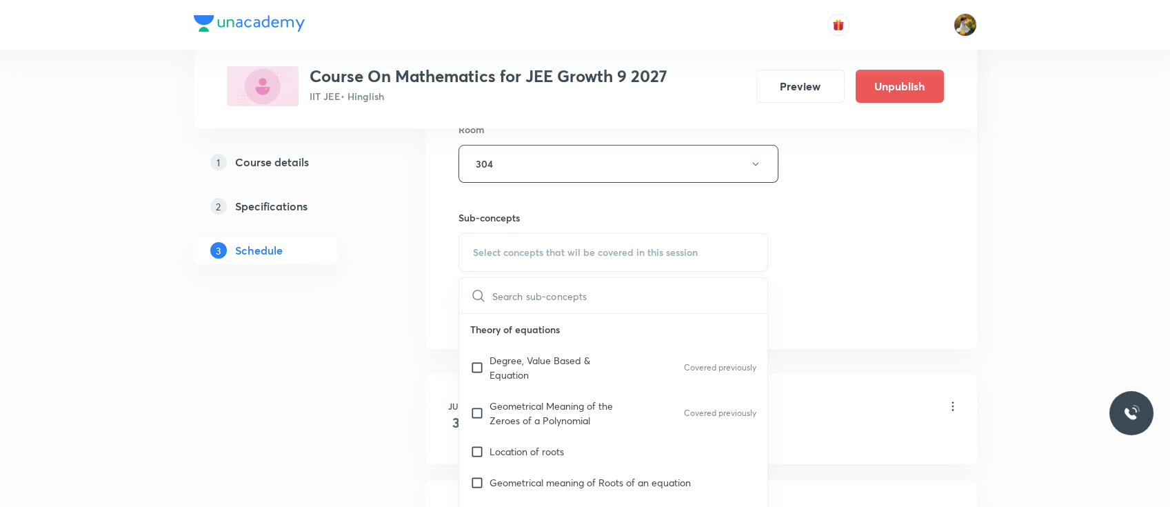
click at [559, 403] on p "Geometrical Meaning of the Zeroes of a Polynomial" at bounding box center [559, 413] width 139 height 29
checkbox input "true"
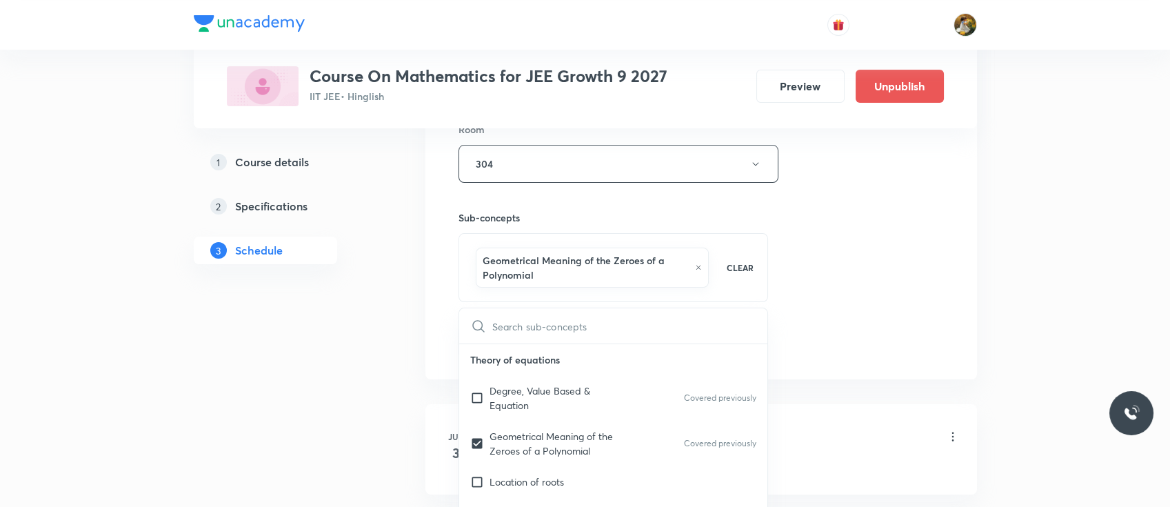
click at [862, 251] on div "Session 39 Live class Session title 19/99 Quadratic equations ​ Schedule for Oc…" at bounding box center [702, 18] width 486 height 678
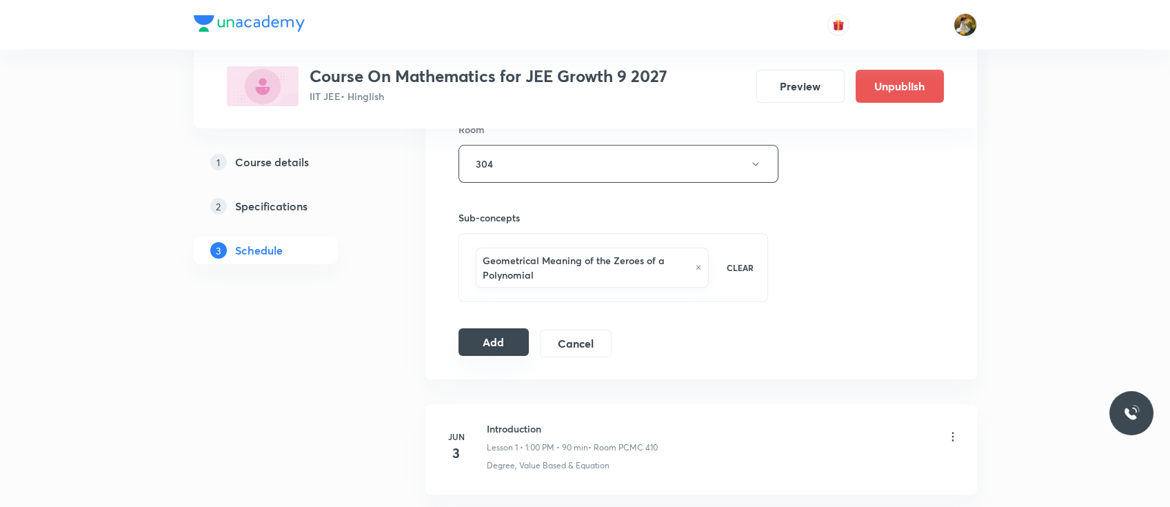
click at [491, 354] on button "Add" at bounding box center [494, 342] width 71 height 28
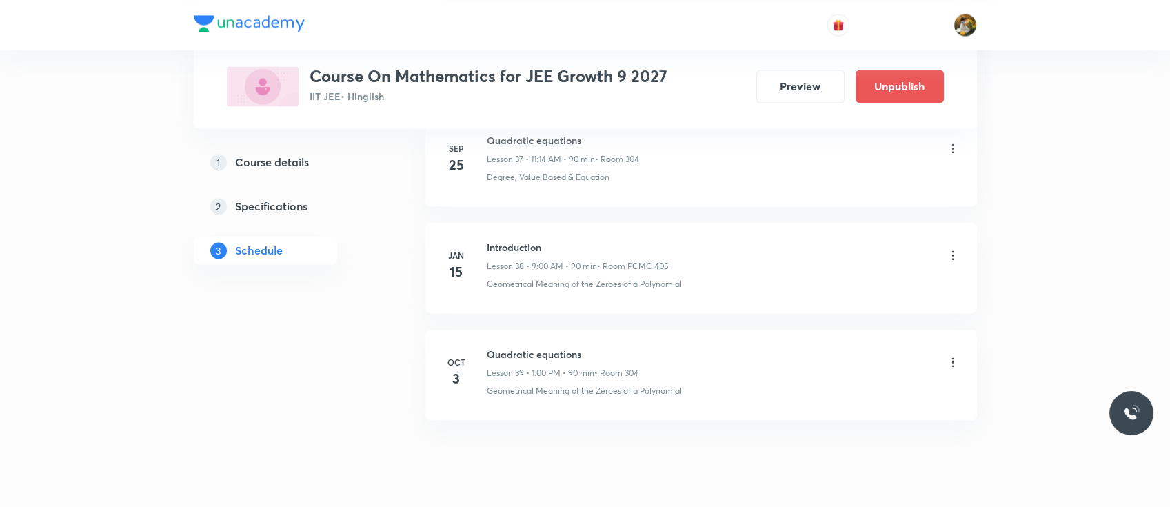
scroll to position [4127, 0]
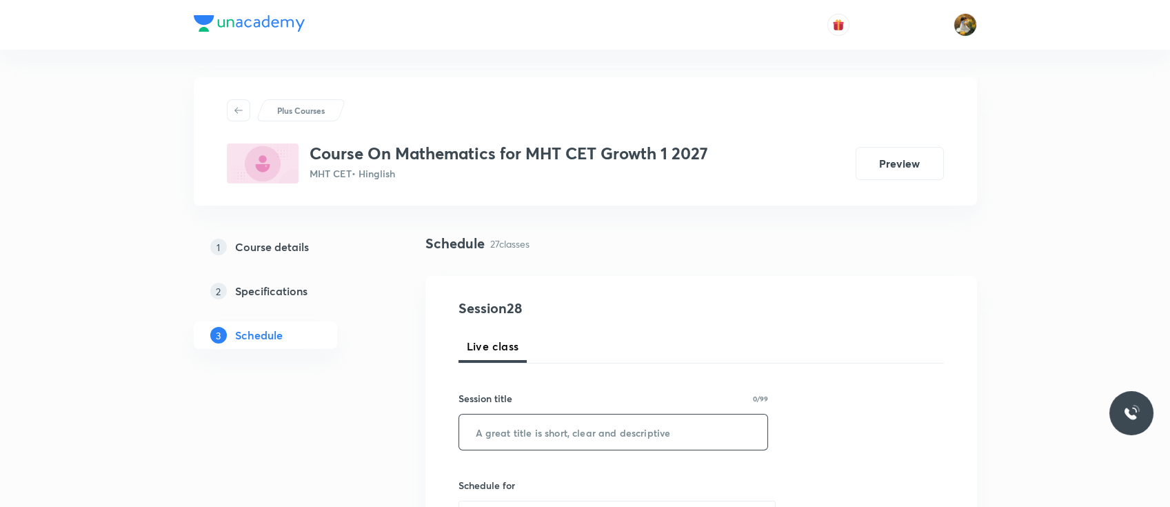
click at [556, 428] on input "text" at bounding box center [613, 431] width 309 height 35
paste input "Probability"
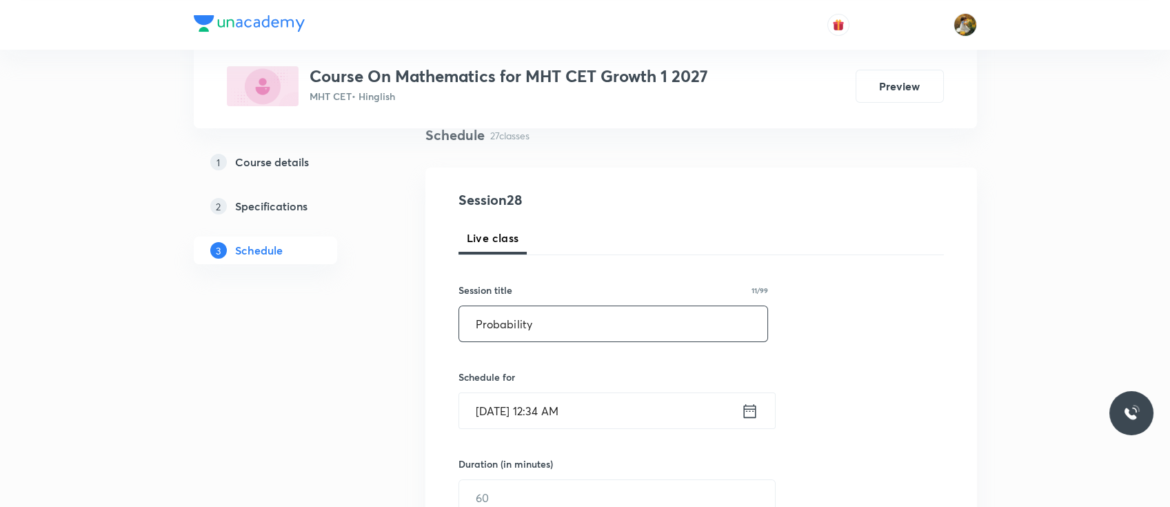
scroll to position [156, 0]
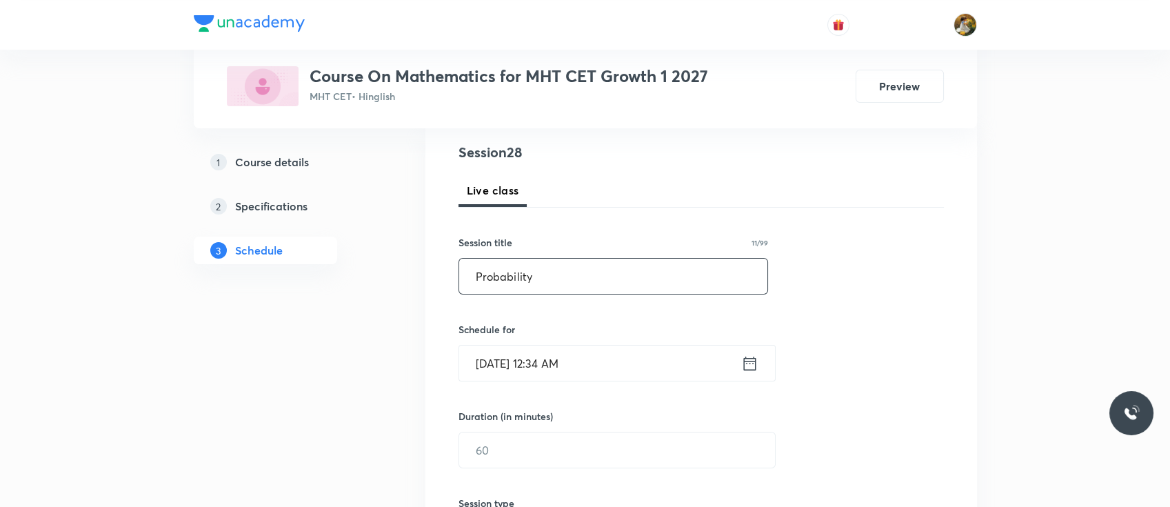
type input "Probability"
click at [597, 361] on input "[DATE] 12:34 AM" at bounding box center [600, 363] width 282 height 35
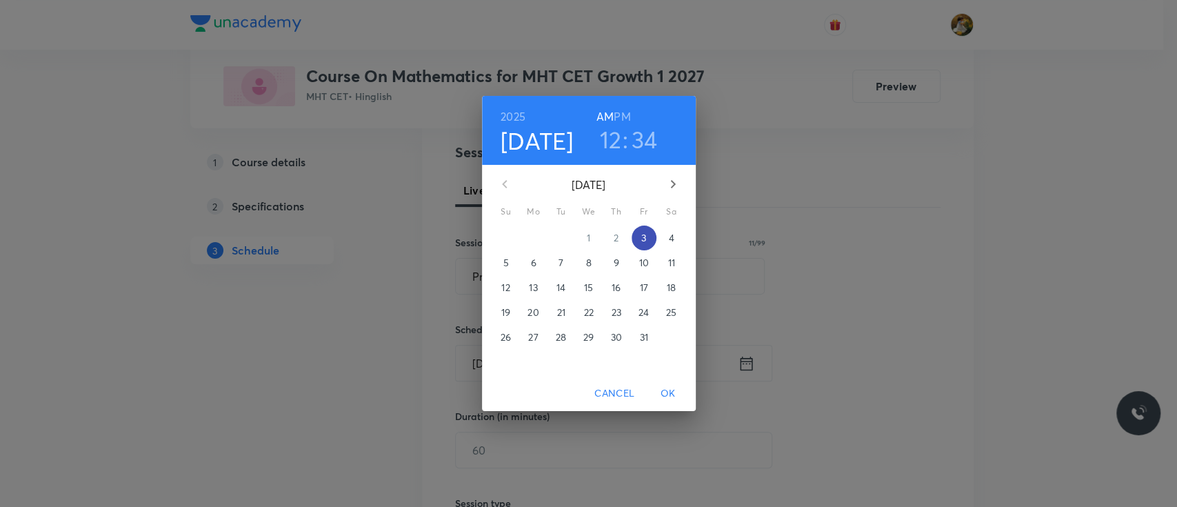
click at [642, 237] on p "3" at bounding box center [643, 238] width 5 height 14
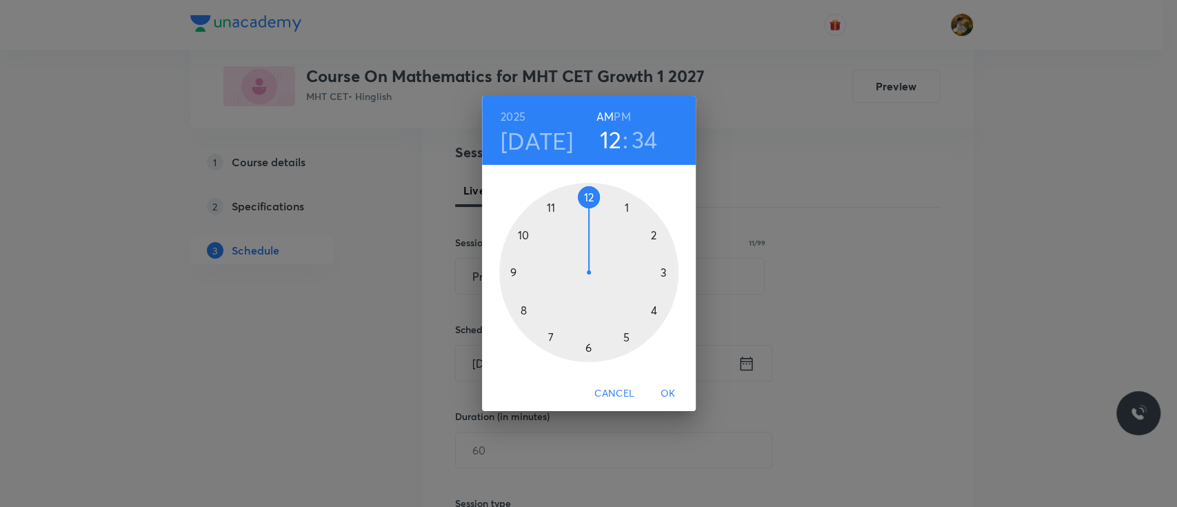
click at [626, 205] on div at bounding box center [588, 272] width 179 height 179
click at [606, 134] on h3 "01" at bounding box center [611, 139] width 24 height 29
click at [552, 205] on div at bounding box center [588, 272] width 179 height 179
click at [661, 273] on div at bounding box center [588, 272] width 179 height 179
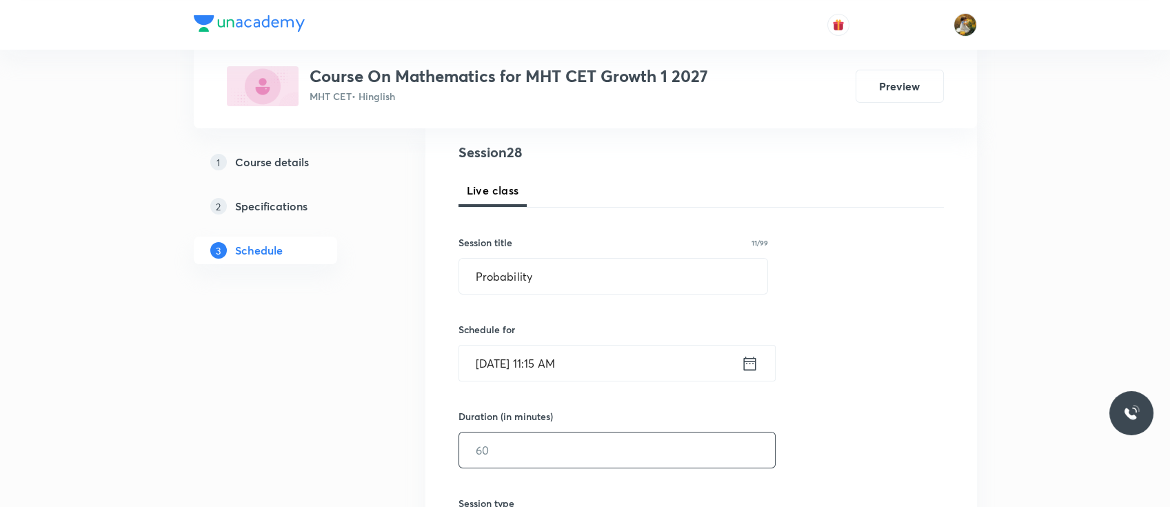
click at [608, 433] on input "text" at bounding box center [617, 449] width 316 height 35
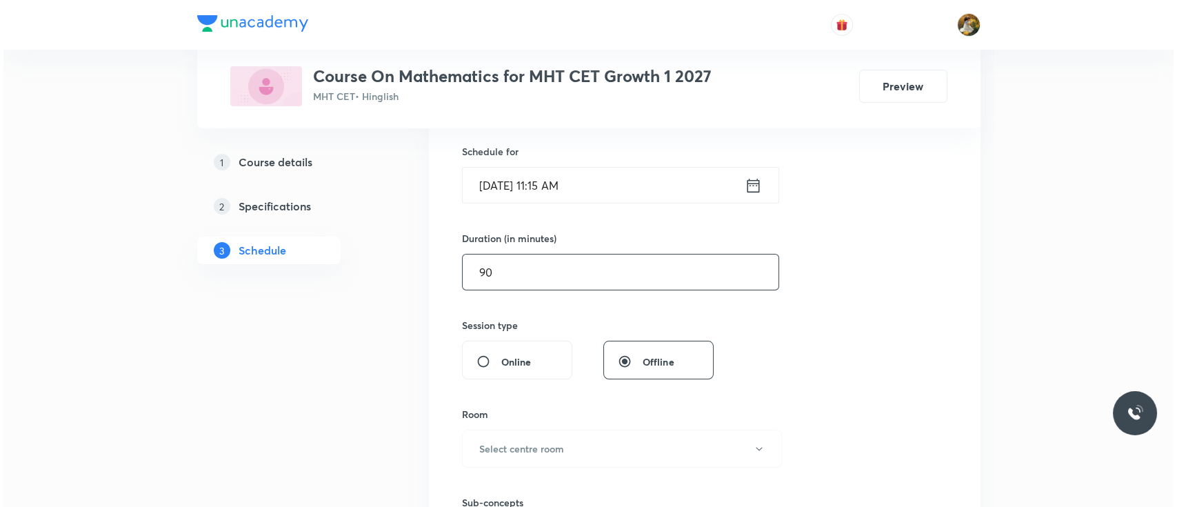
scroll to position [359, 0]
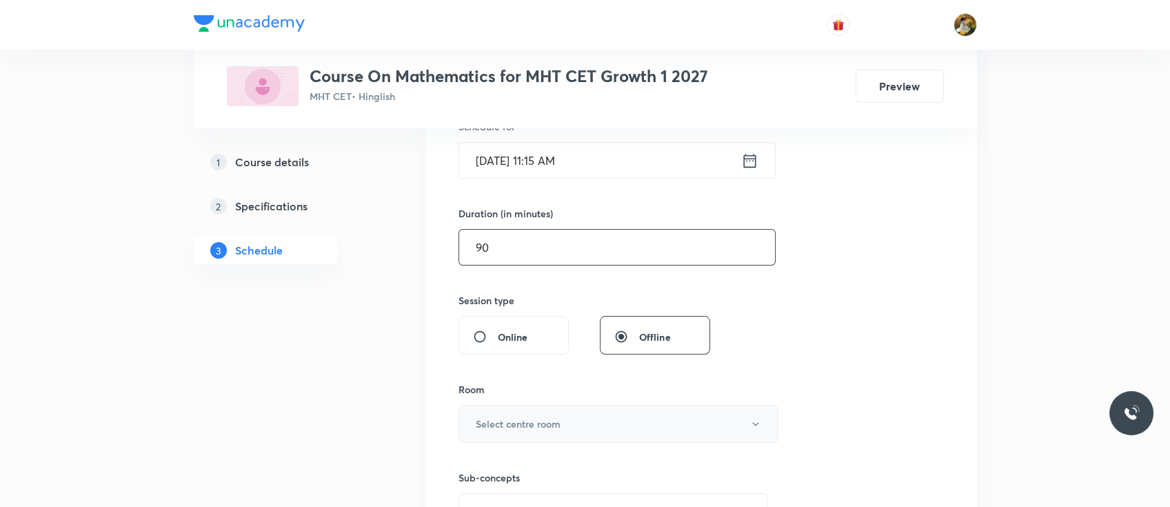
type input "90"
click at [592, 411] on button "Select centre room" at bounding box center [619, 424] width 320 height 38
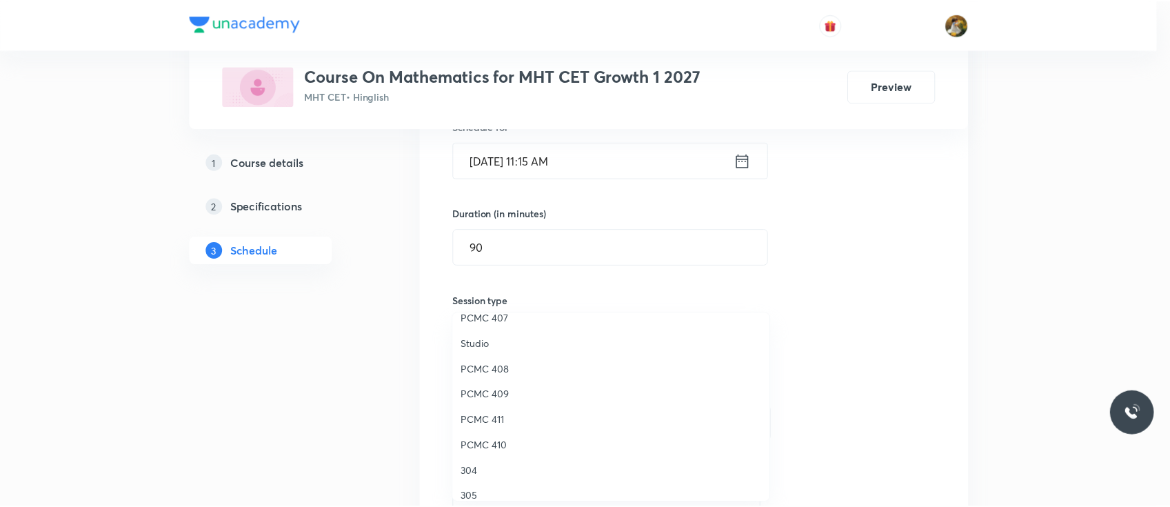
scroll to position [306, 0]
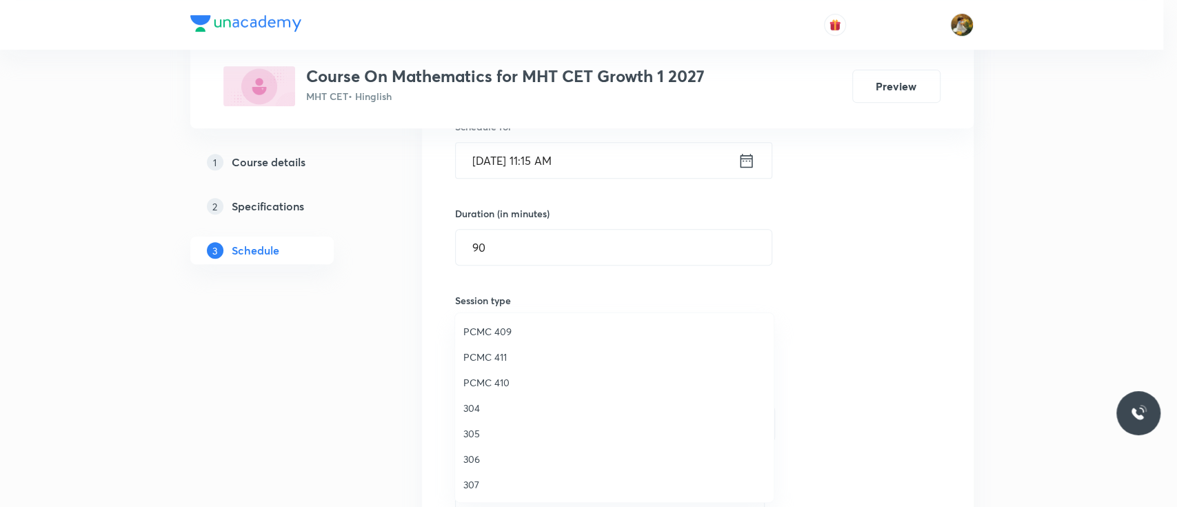
click at [474, 483] on span "307" at bounding box center [614, 484] width 302 height 14
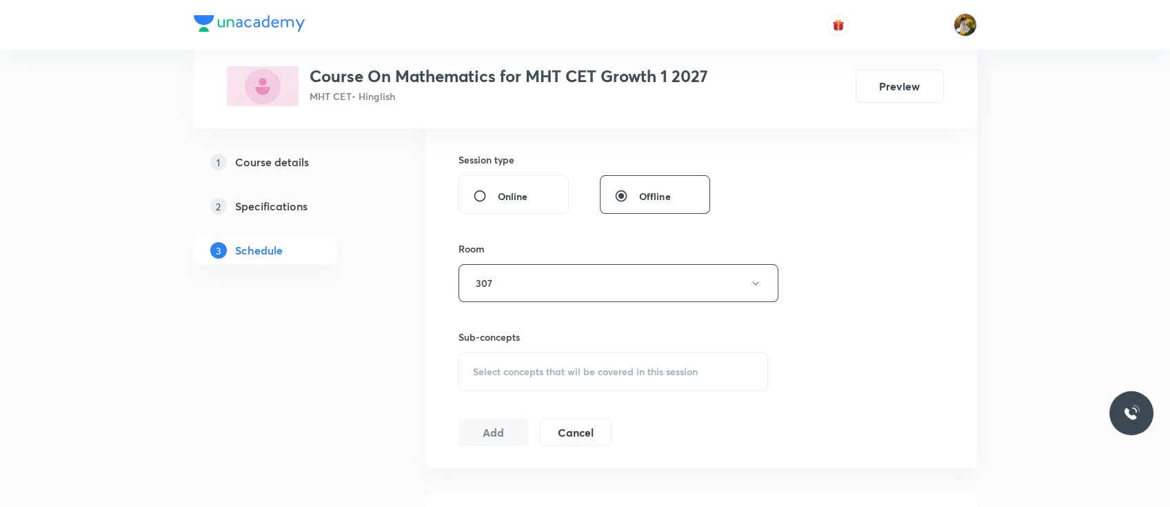
scroll to position [514, 0]
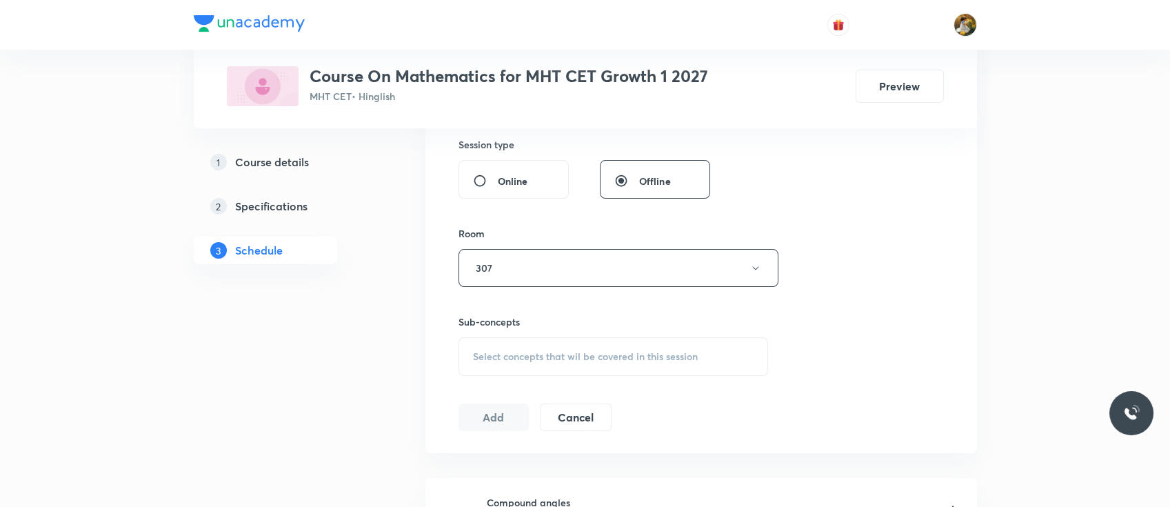
click at [713, 353] on div "Select concepts that wil be covered in this session" at bounding box center [614, 356] width 310 height 39
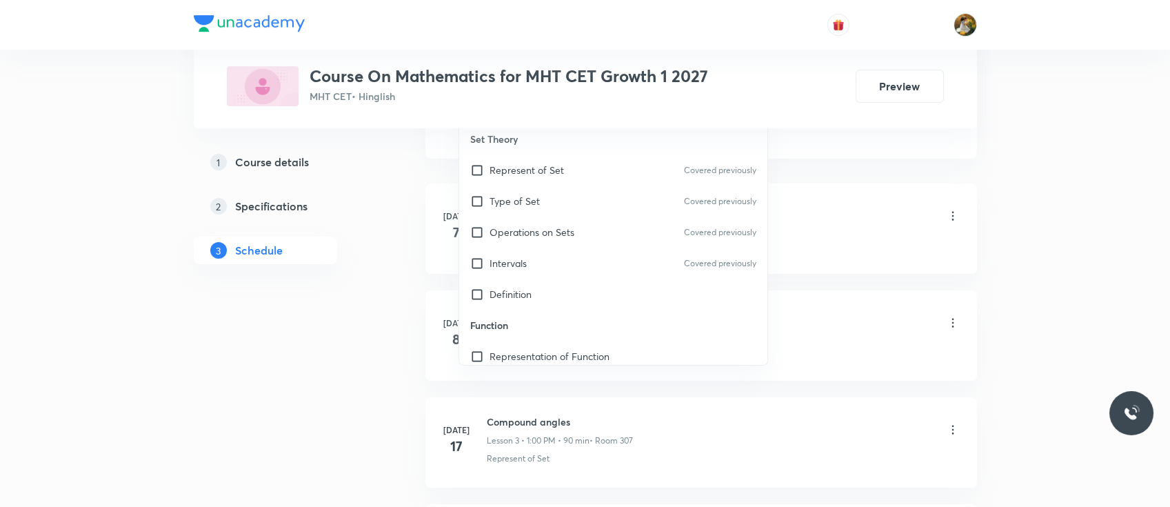
scroll to position [818, 0]
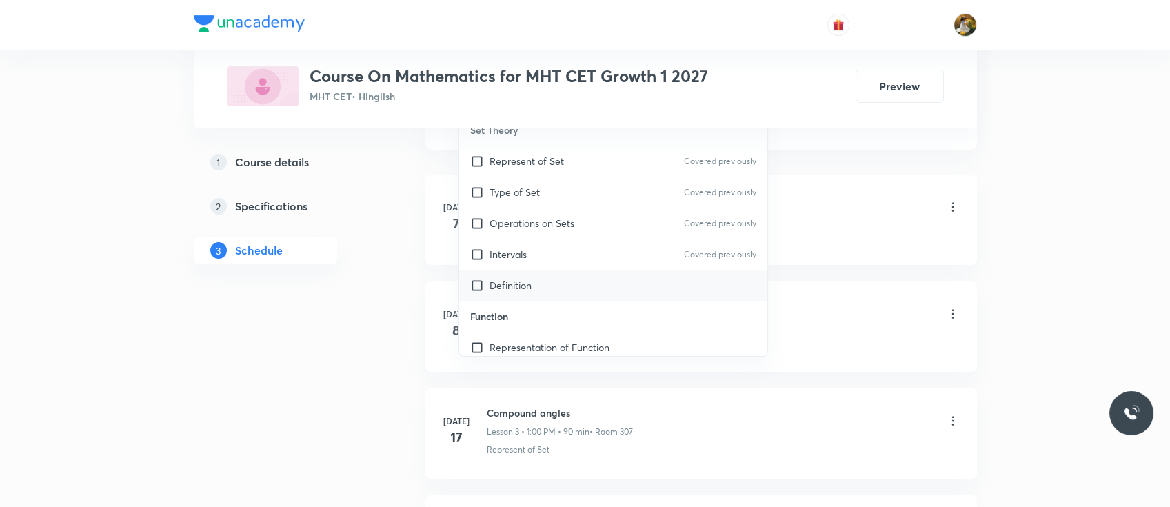
click at [550, 270] on div "Definition" at bounding box center [613, 285] width 309 height 31
checkbox input "true"
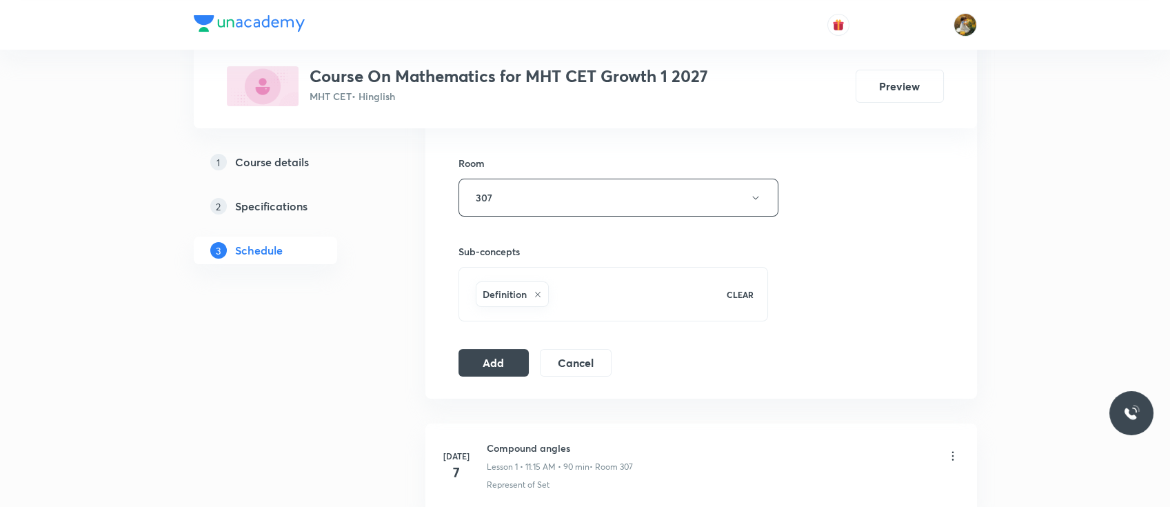
scroll to position [563, 0]
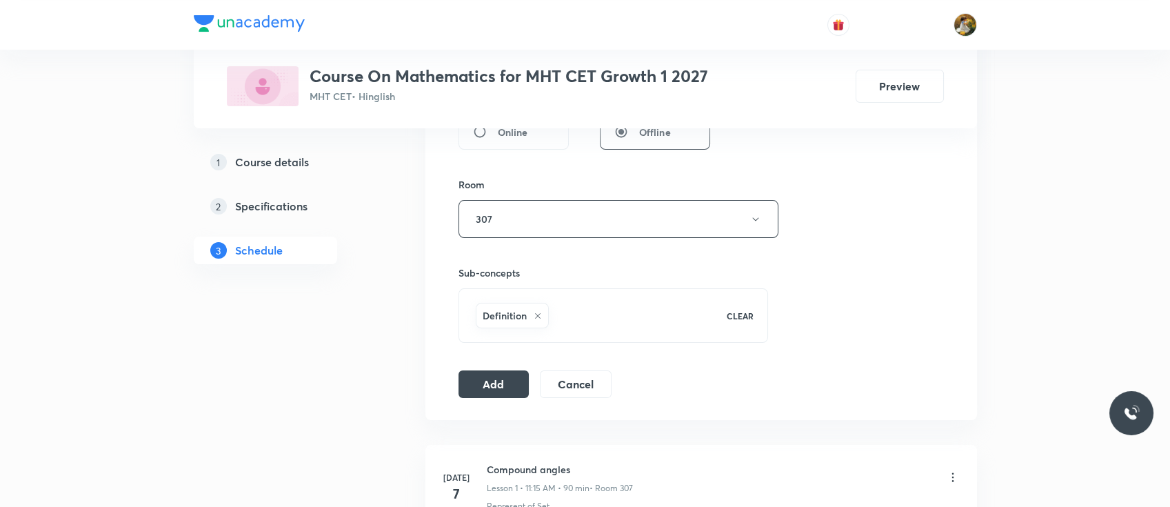
click at [497, 397] on div "Session 28 Live class Session title 11/99 Probability ​ Schedule for [DATE] 11:…" at bounding box center [702, 66] width 552 height 708
click at [491, 379] on button "Add" at bounding box center [494, 383] width 71 height 28
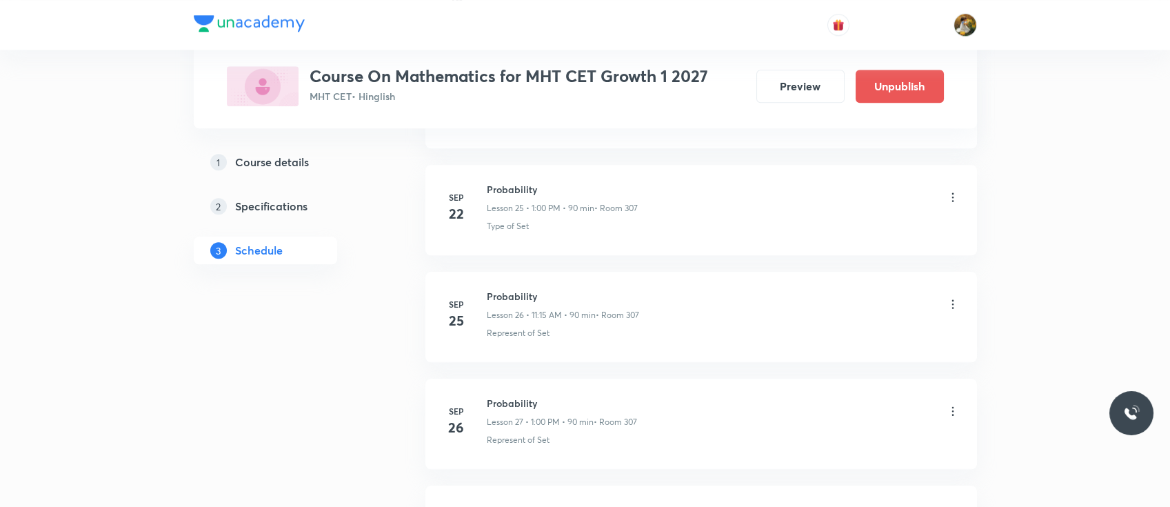
scroll to position [2953, 0]
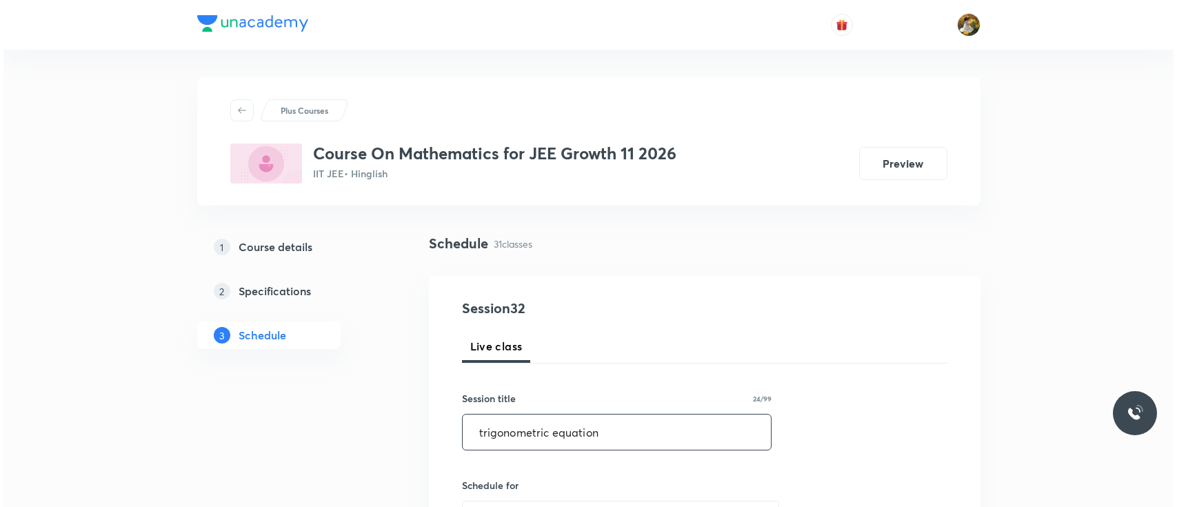
scroll to position [245, 0]
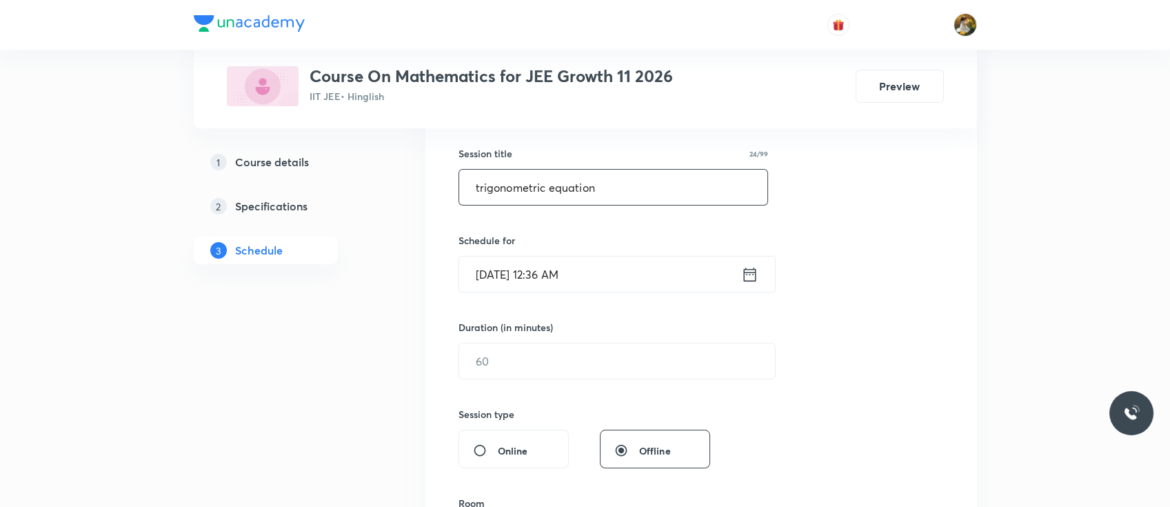
type input "trigonometric equation"
click at [634, 288] on input "Oct 3, 2025, 12:36 AM" at bounding box center [600, 274] width 282 height 35
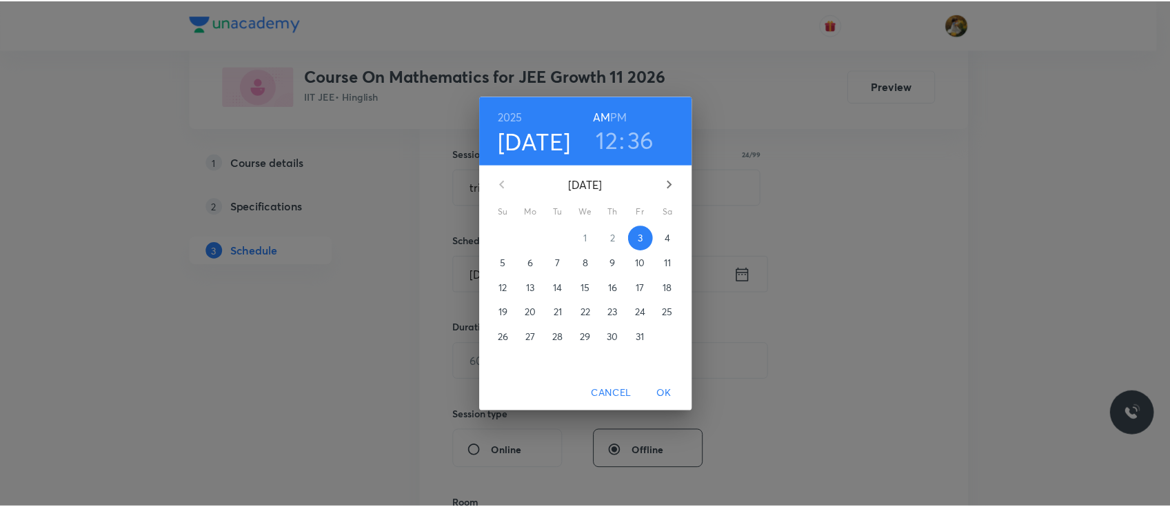
scroll to position [0, 0]
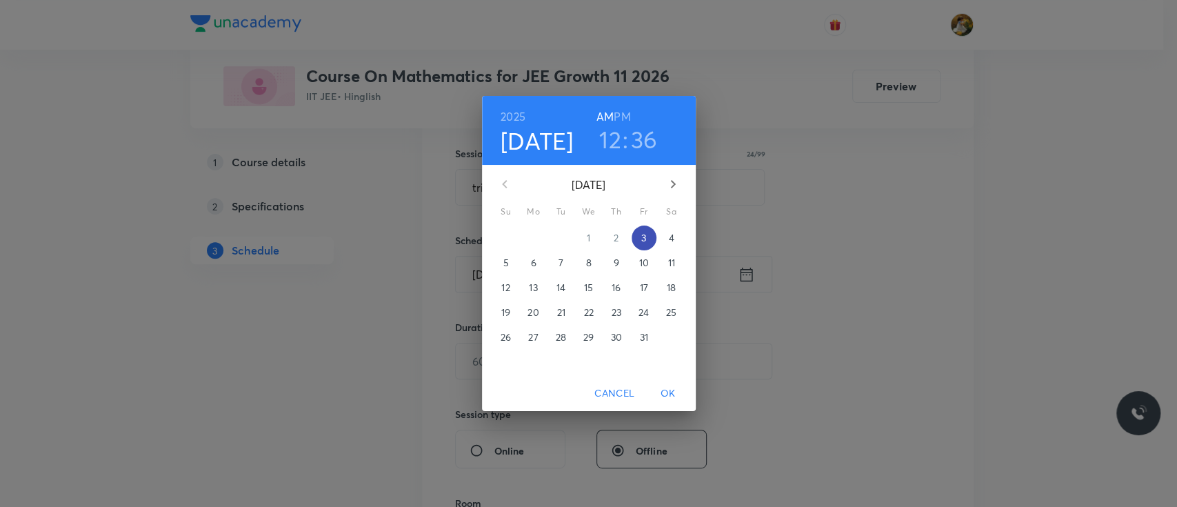
click at [643, 240] on p "3" at bounding box center [643, 238] width 5 height 14
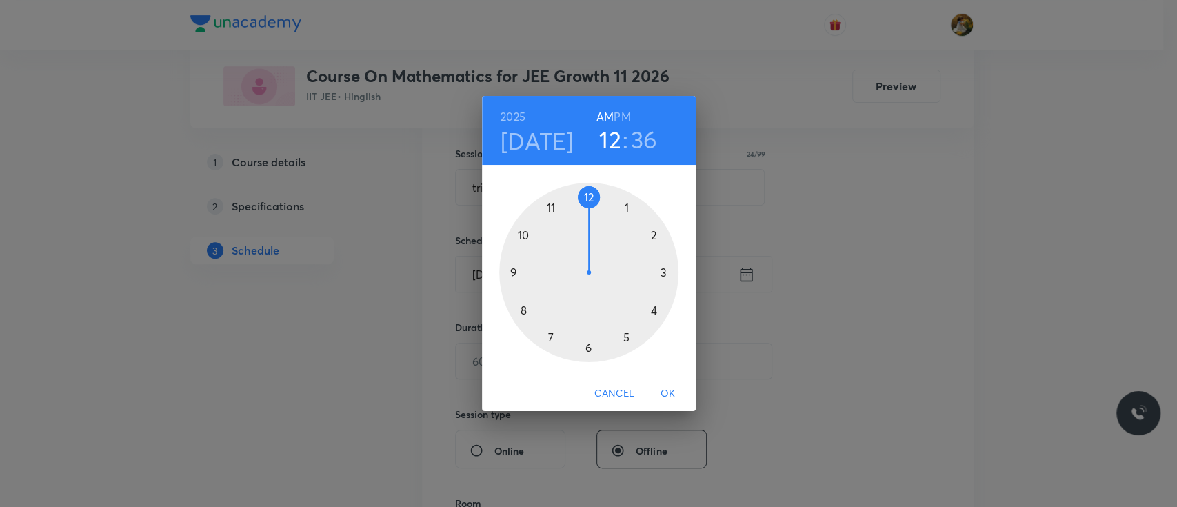
click at [626, 206] on div at bounding box center [588, 272] width 179 height 179
click at [619, 116] on h6 "PM" at bounding box center [622, 116] width 17 height 19
click at [587, 194] on div at bounding box center [588, 272] width 179 height 179
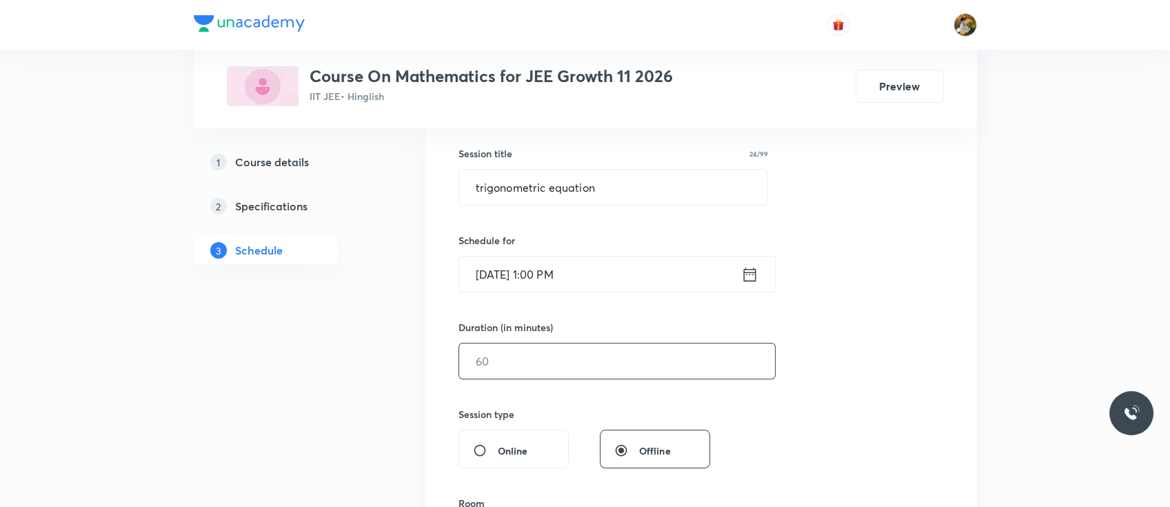
click at [552, 367] on input "text" at bounding box center [617, 360] width 316 height 35
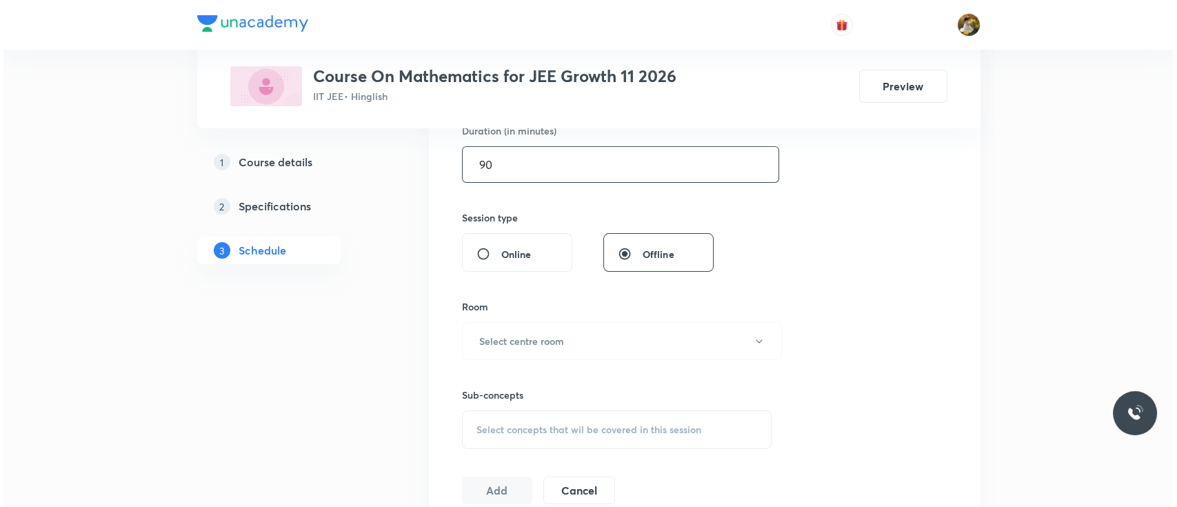
scroll to position [444, 0]
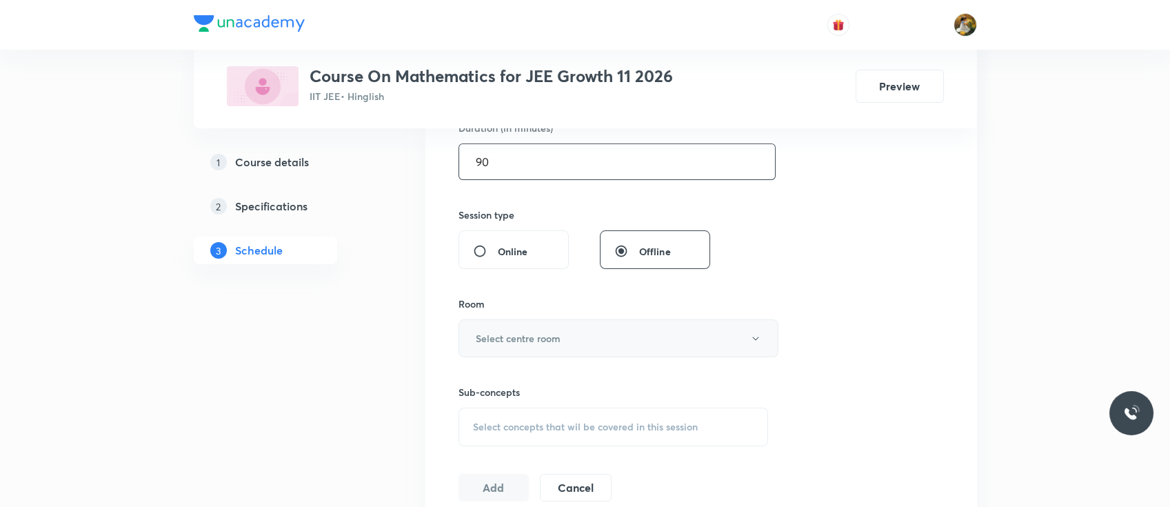
type input "90"
click at [557, 345] on button "Select centre room" at bounding box center [619, 338] width 320 height 38
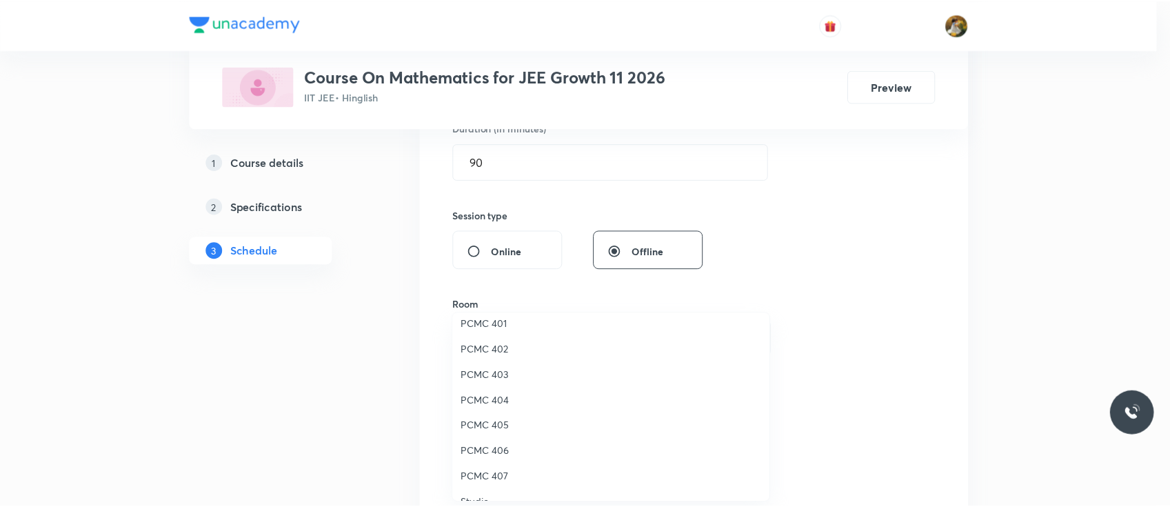
scroll to position [92, 0]
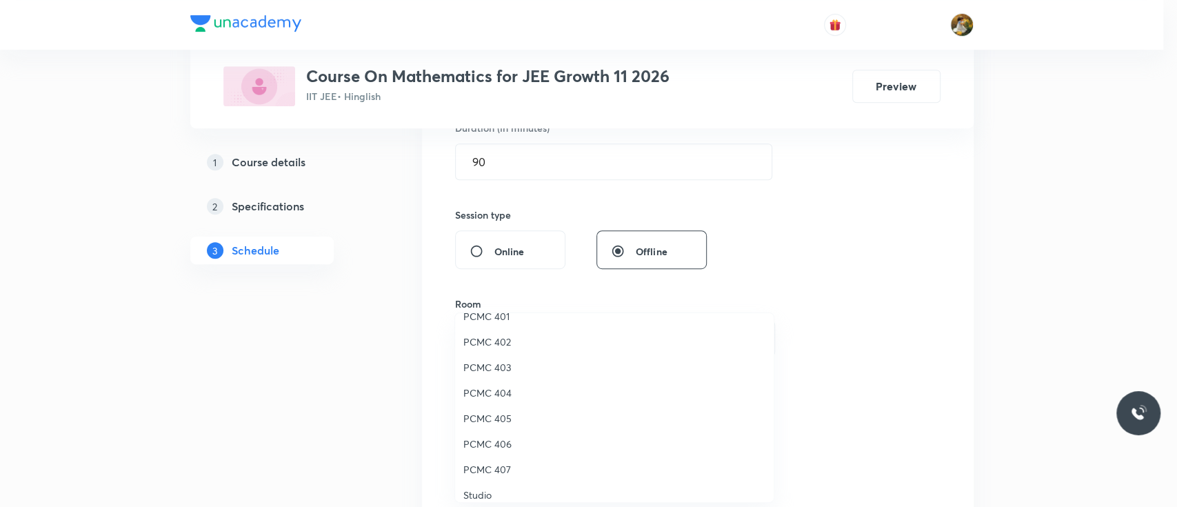
click at [503, 448] on span "PCMC 406" at bounding box center [614, 444] width 302 height 14
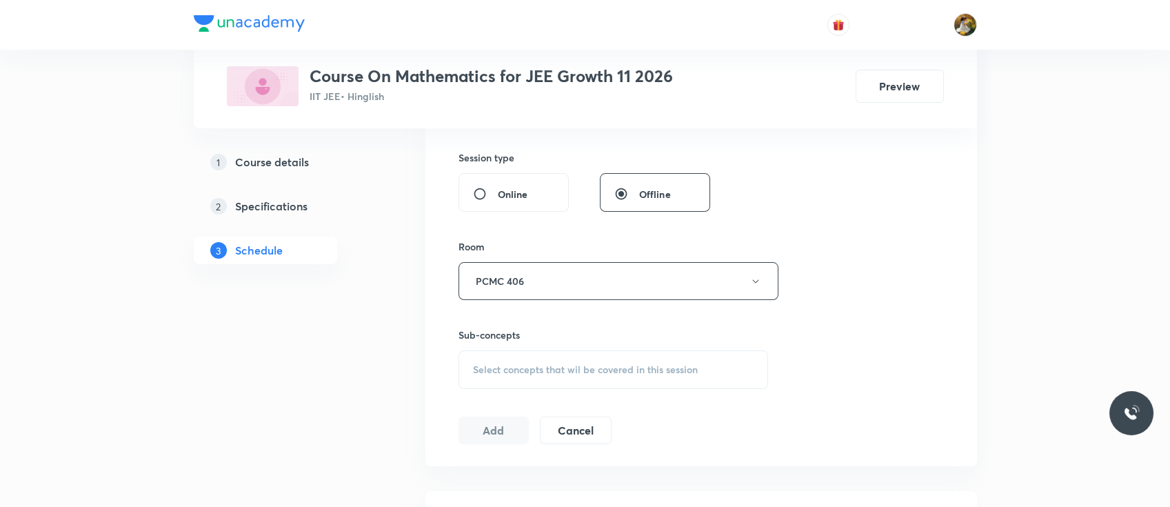
scroll to position [502, 0]
click at [548, 354] on div "Select concepts that wil be covered in this session" at bounding box center [614, 369] width 310 height 39
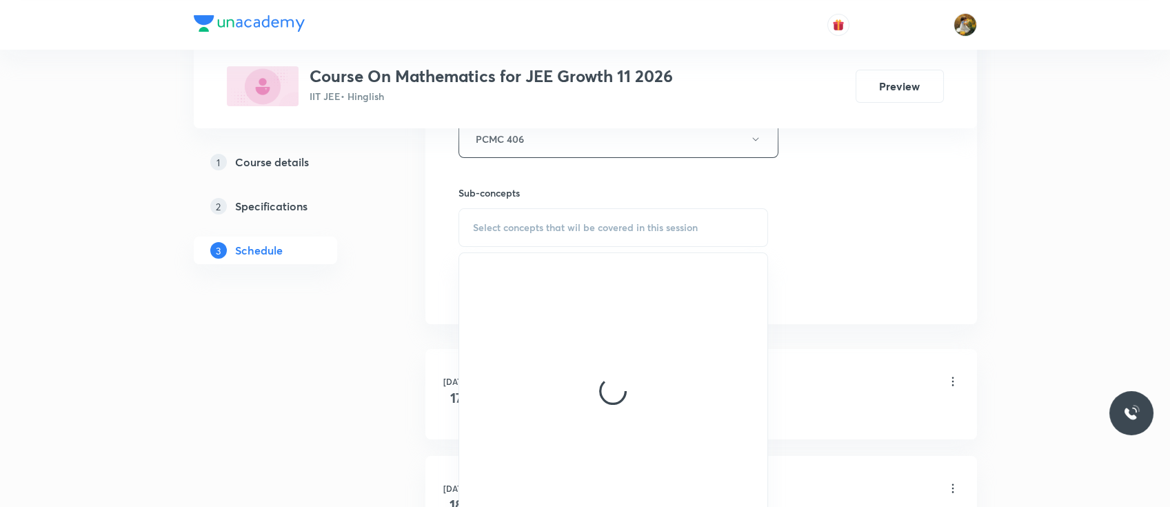
scroll to position [650, 0]
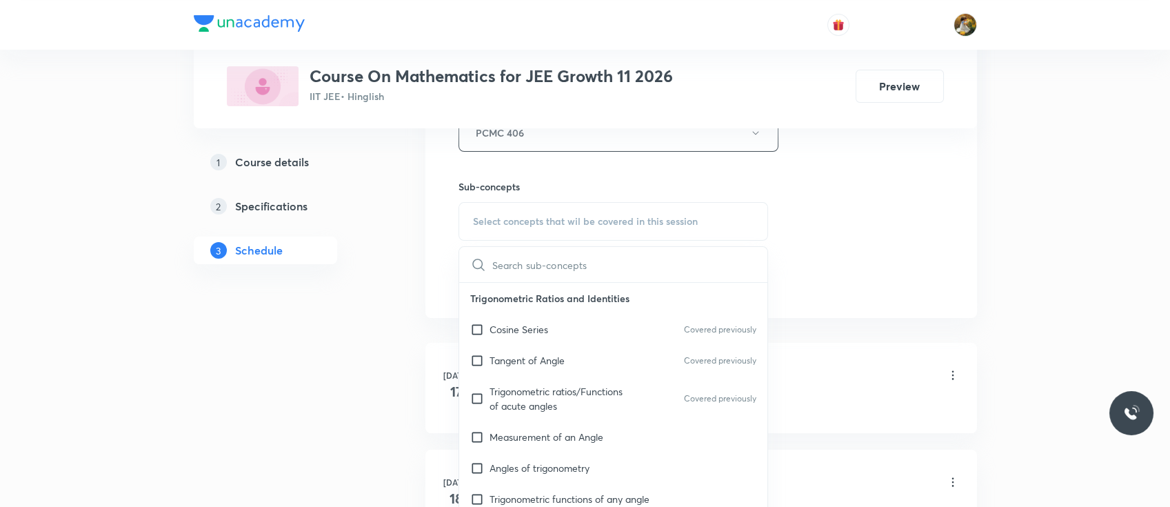
click at [558, 317] on div "Cosine Series Covered previously" at bounding box center [613, 329] width 309 height 31
checkbox input "true"
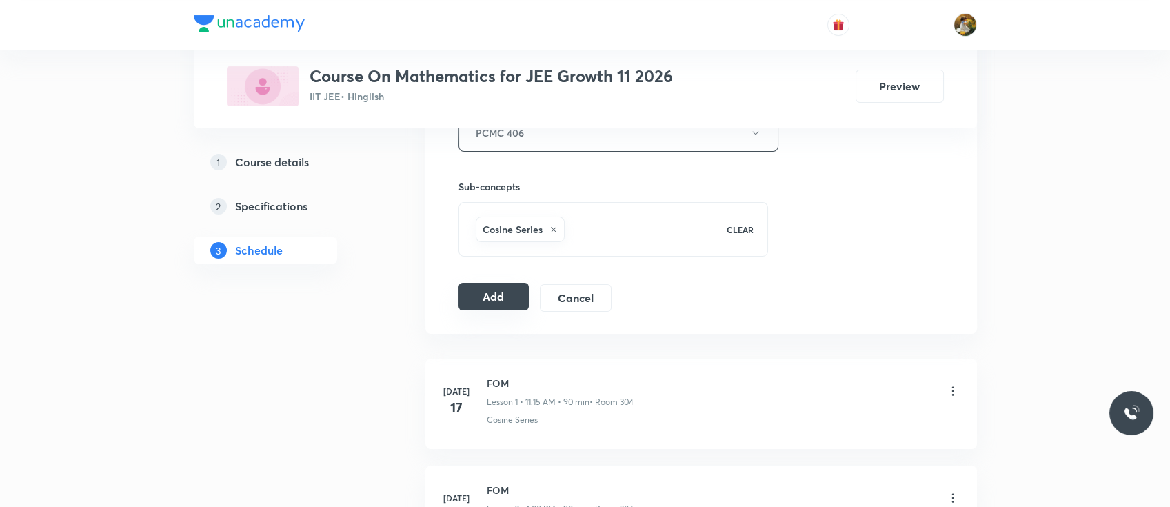
click at [478, 301] on button "Add" at bounding box center [494, 297] width 71 height 28
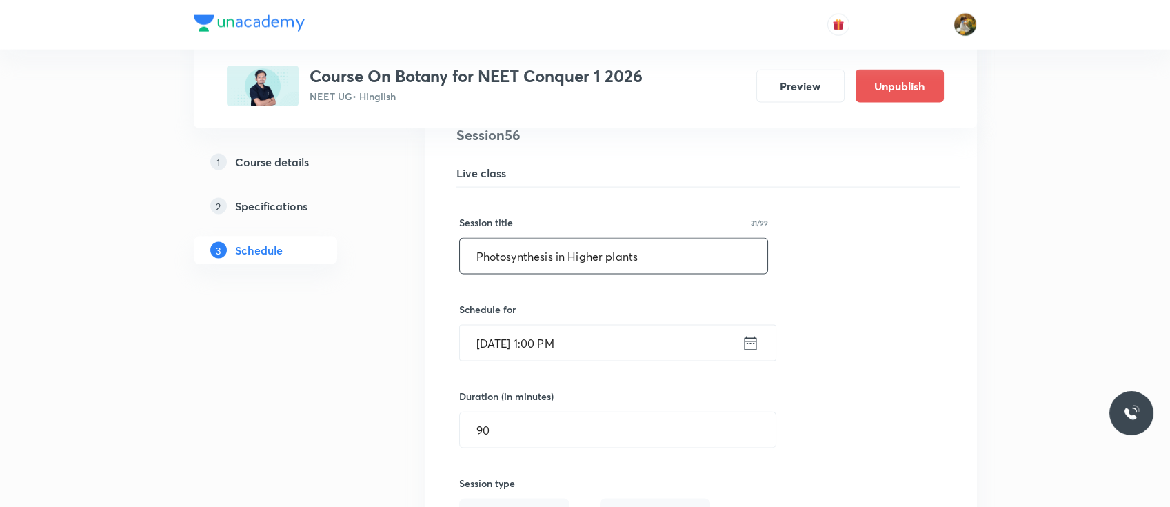
click at [600, 245] on input "Photosynthesis in Higher plants" at bounding box center [614, 256] width 308 height 35
click at [601, 246] on input "Photosynthesis in Higher plants" at bounding box center [614, 256] width 308 height 35
click at [599, 246] on input "Respiration In plants" at bounding box center [614, 256] width 308 height 35
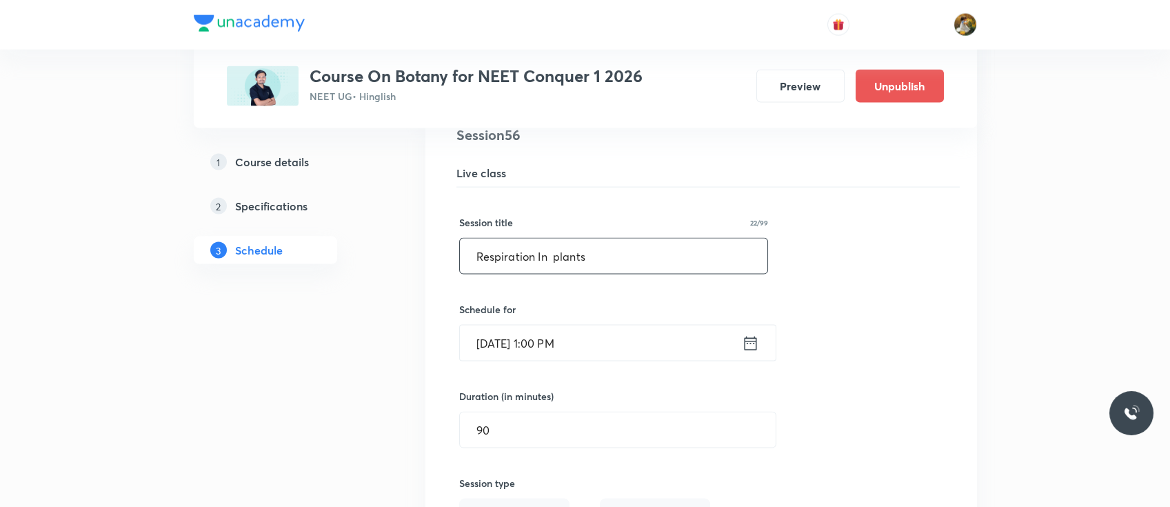
click at [599, 246] on input "Respiration In plants" at bounding box center [614, 256] width 308 height 35
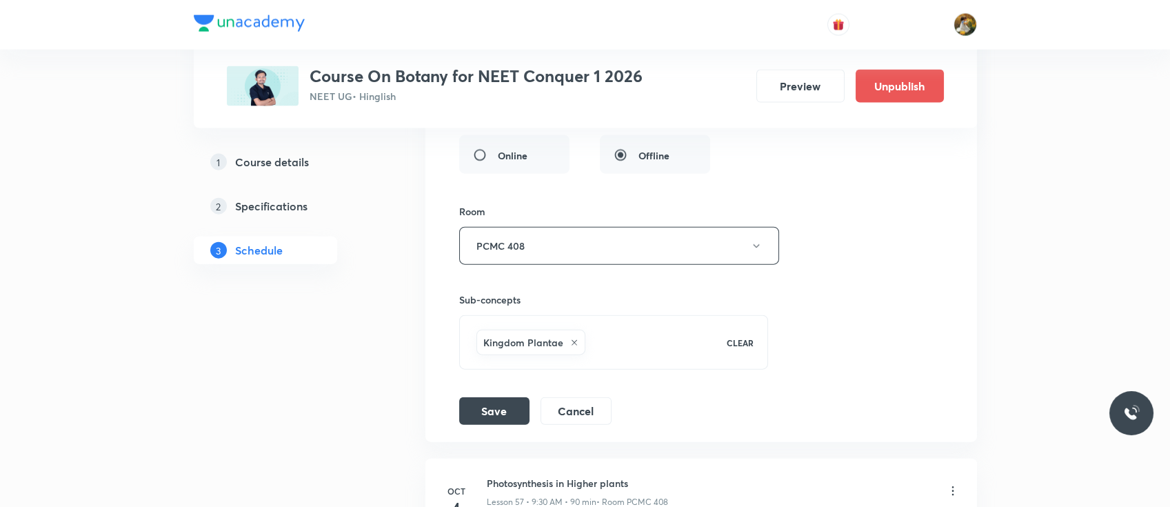
scroll to position [6445, 0]
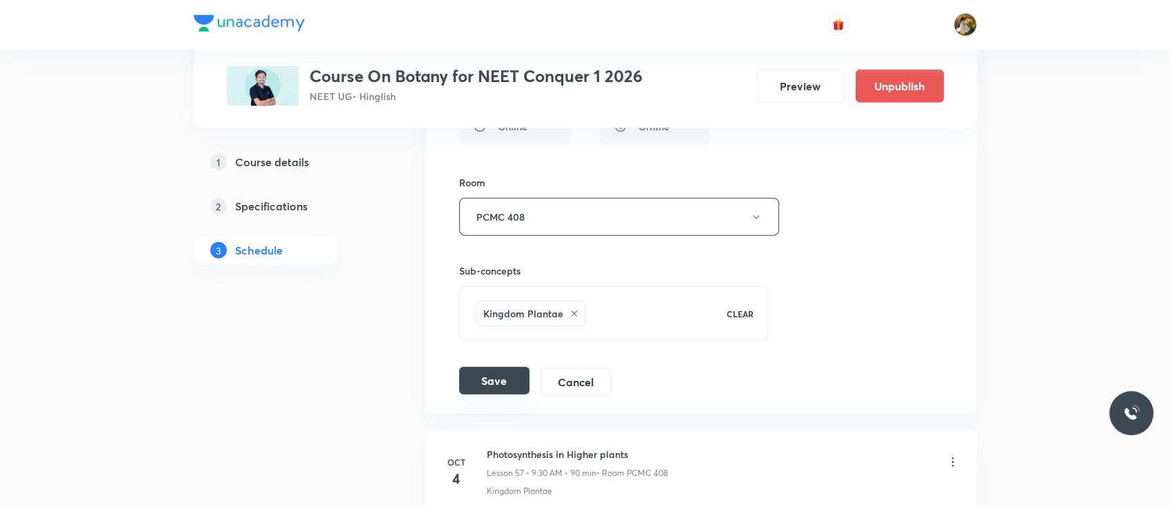
type input "Respiration In plants"
click at [508, 377] on button "Save" at bounding box center [494, 381] width 70 height 28
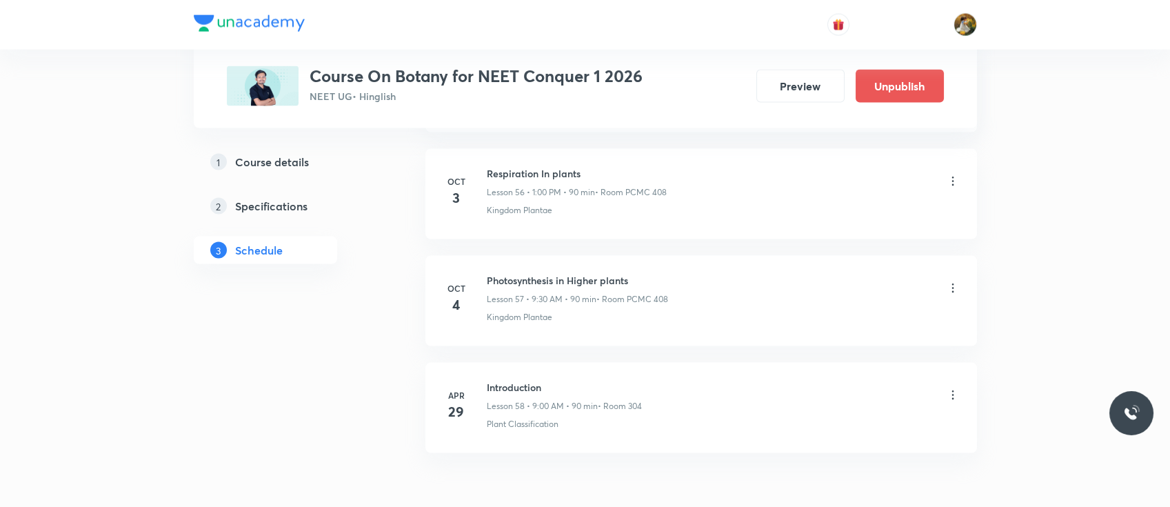
scroll to position [6156, 0]
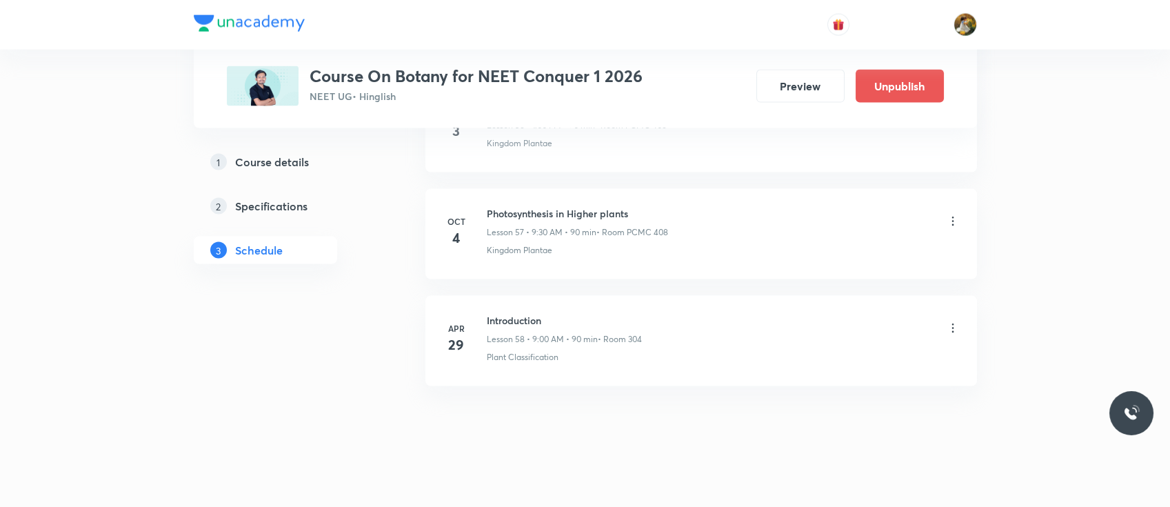
click at [954, 214] on icon at bounding box center [953, 221] width 14 height 14
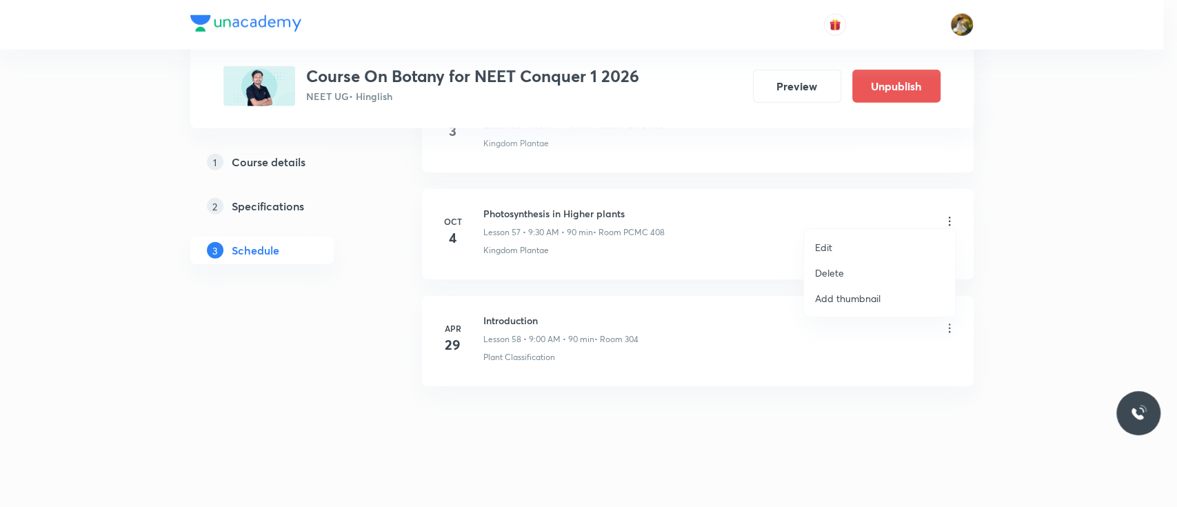
click at [858, 247] on li "Edit" at bounding box center [879, 247] width 151 height 26
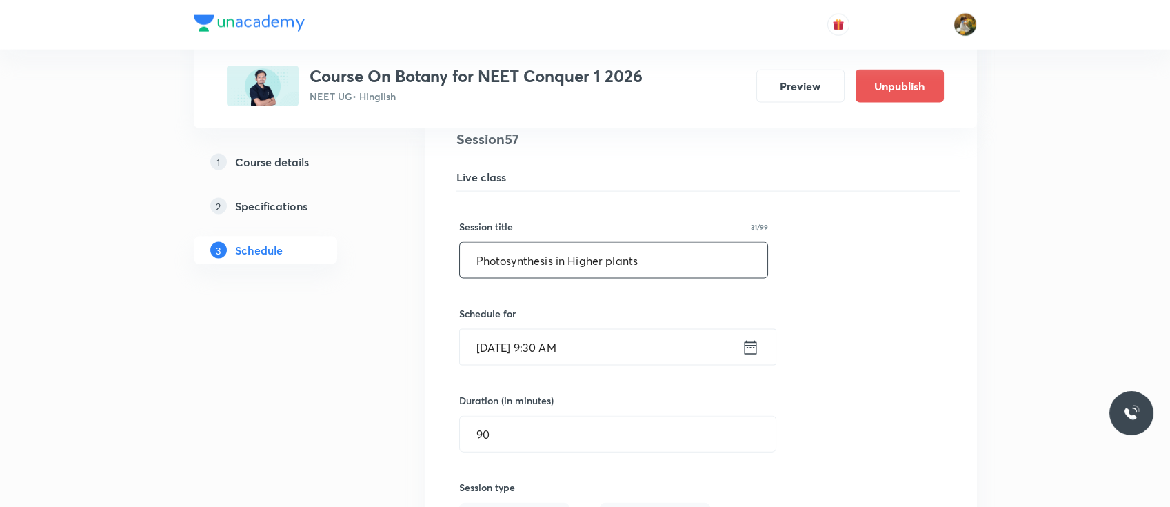
click at [647, 259] on input "Photosynthesis in Higher plants" at bounding box center [614, 260] width 308 height 35
paste input "Respiration In plants"
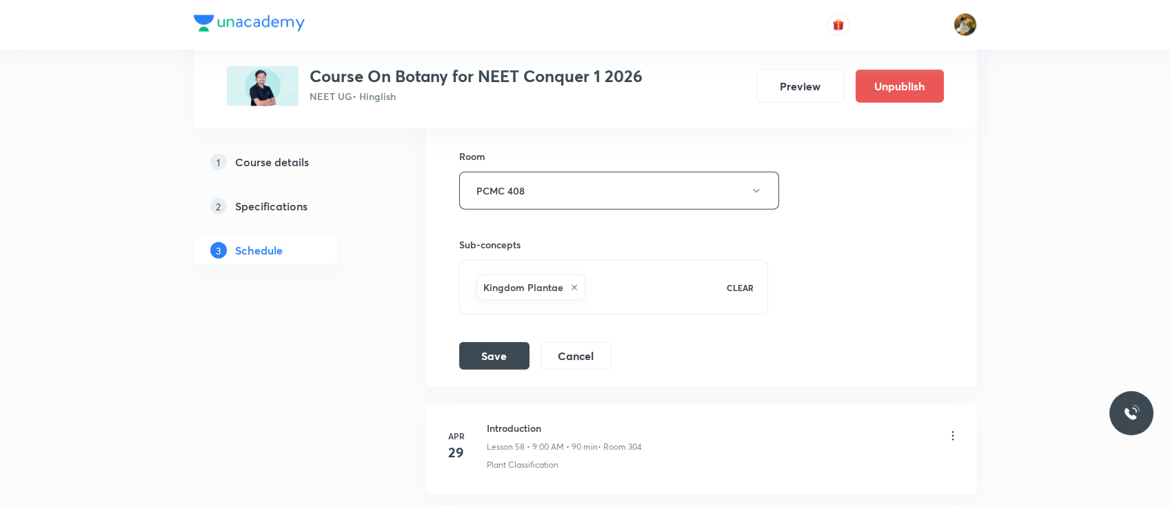
scroll to position [6591, 0]
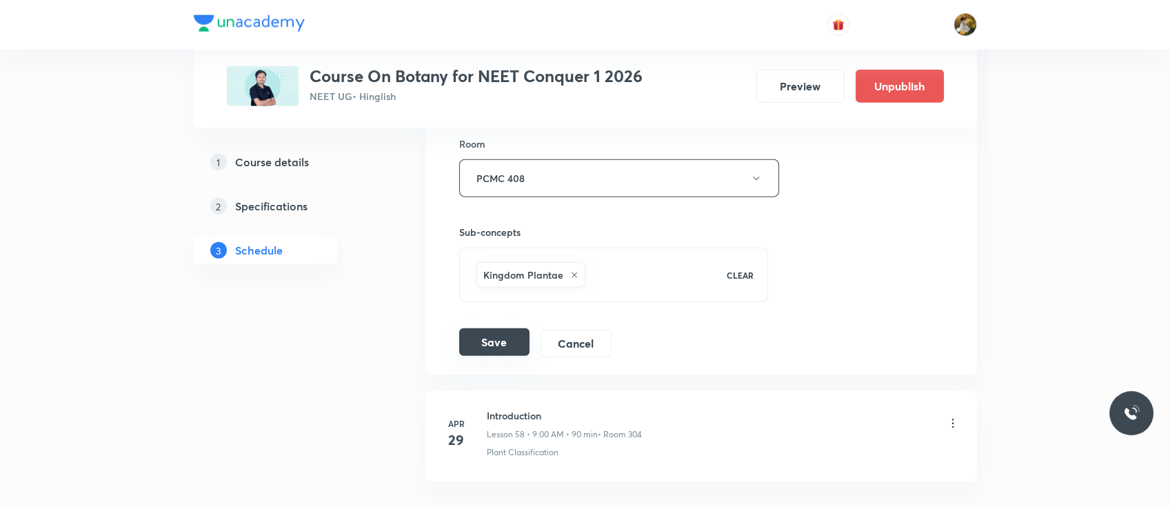
type input "Respiration In plants"
click at [503, 328] on button "Save" at bounding box center [494, 342] width 70 height 28
